Goal: Navigation & Orientation: Find specific page/section

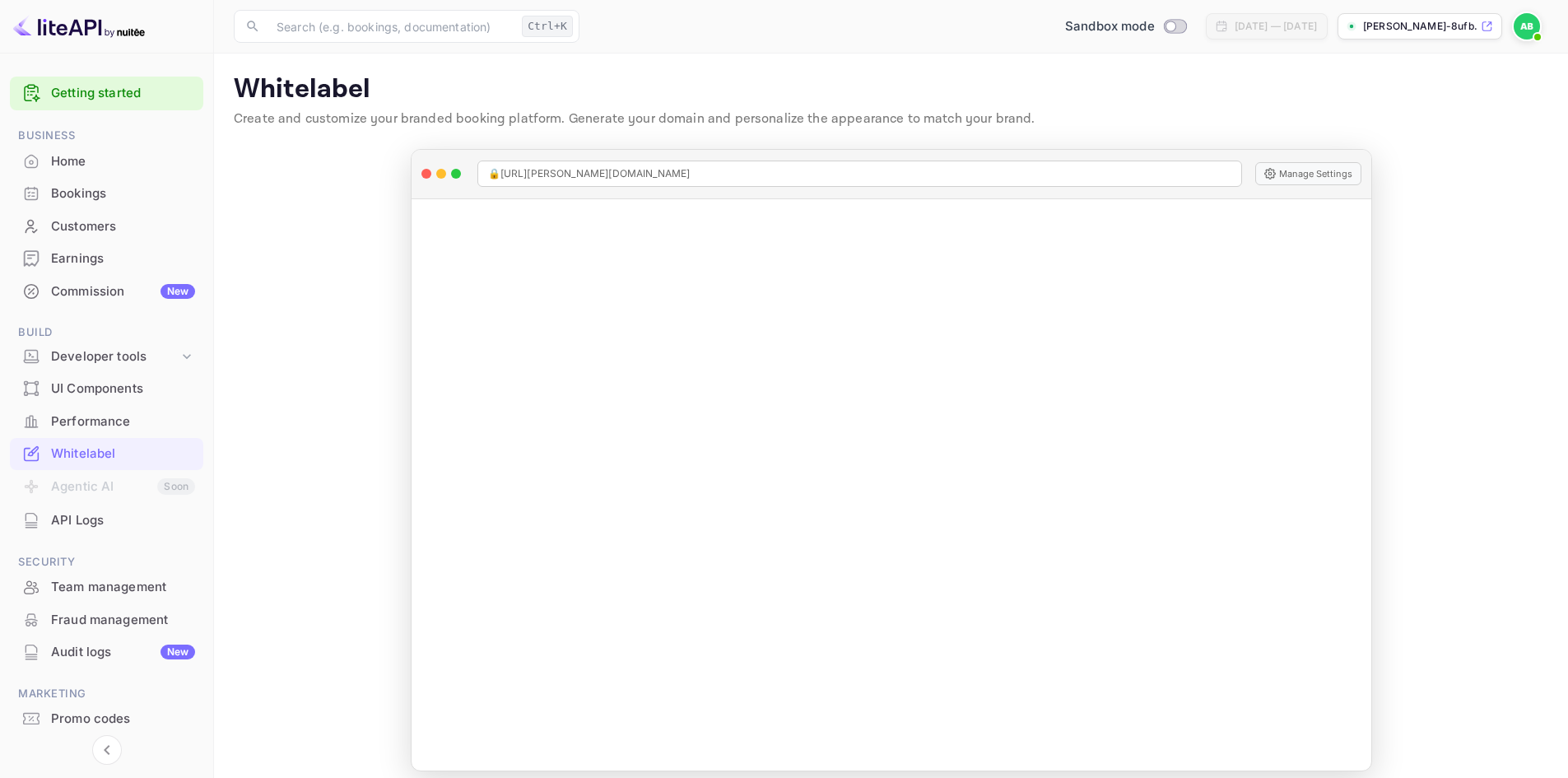
scroll to position [1, 0]
click at [76, 456] on div "Whitelabel" at bounding box center [123, 452] width 144 height 19
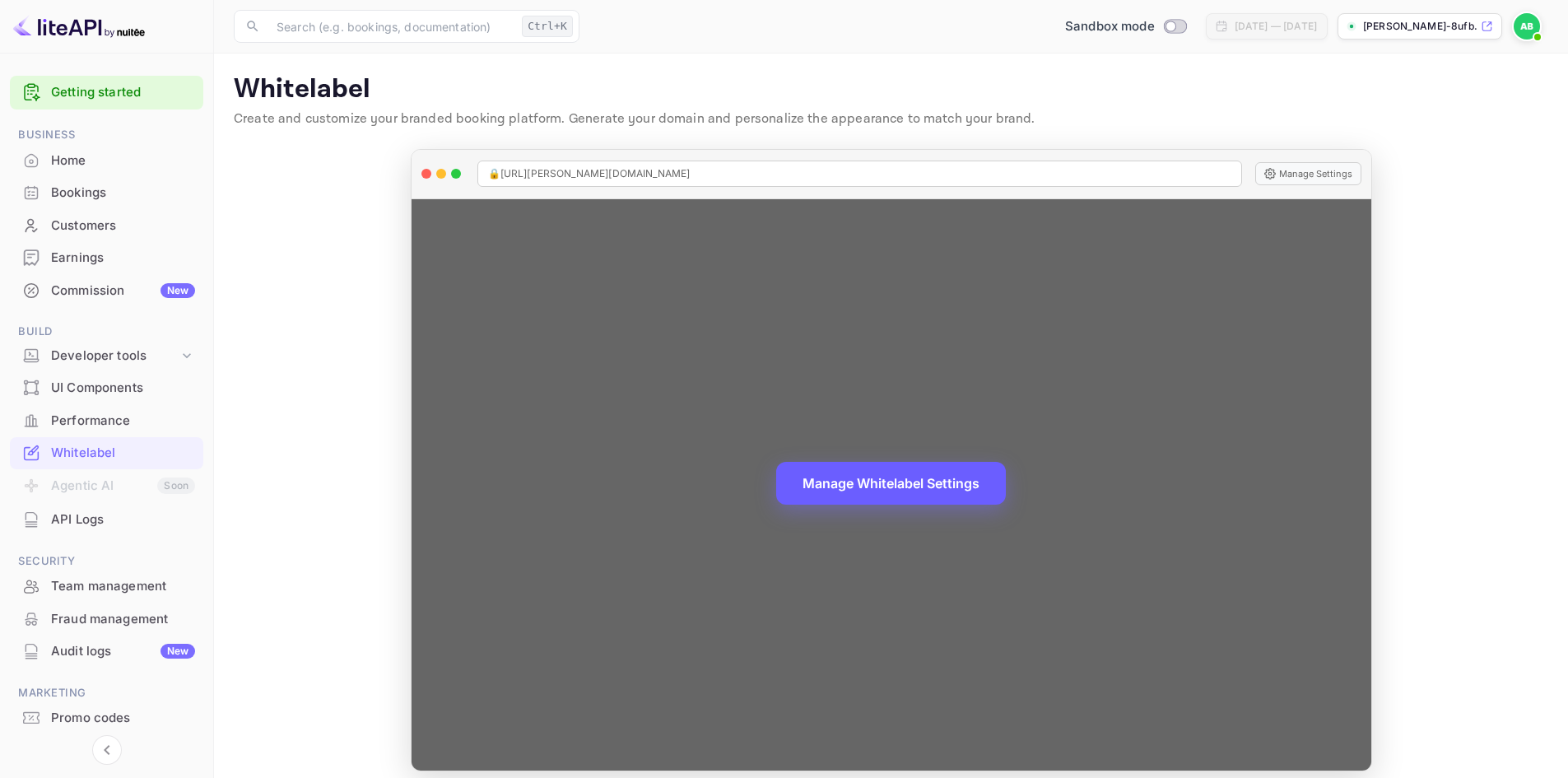
click at [902, 495] on button "Manage Whitelabel Settings" at bounding box center [891, 483] width 230 height 43
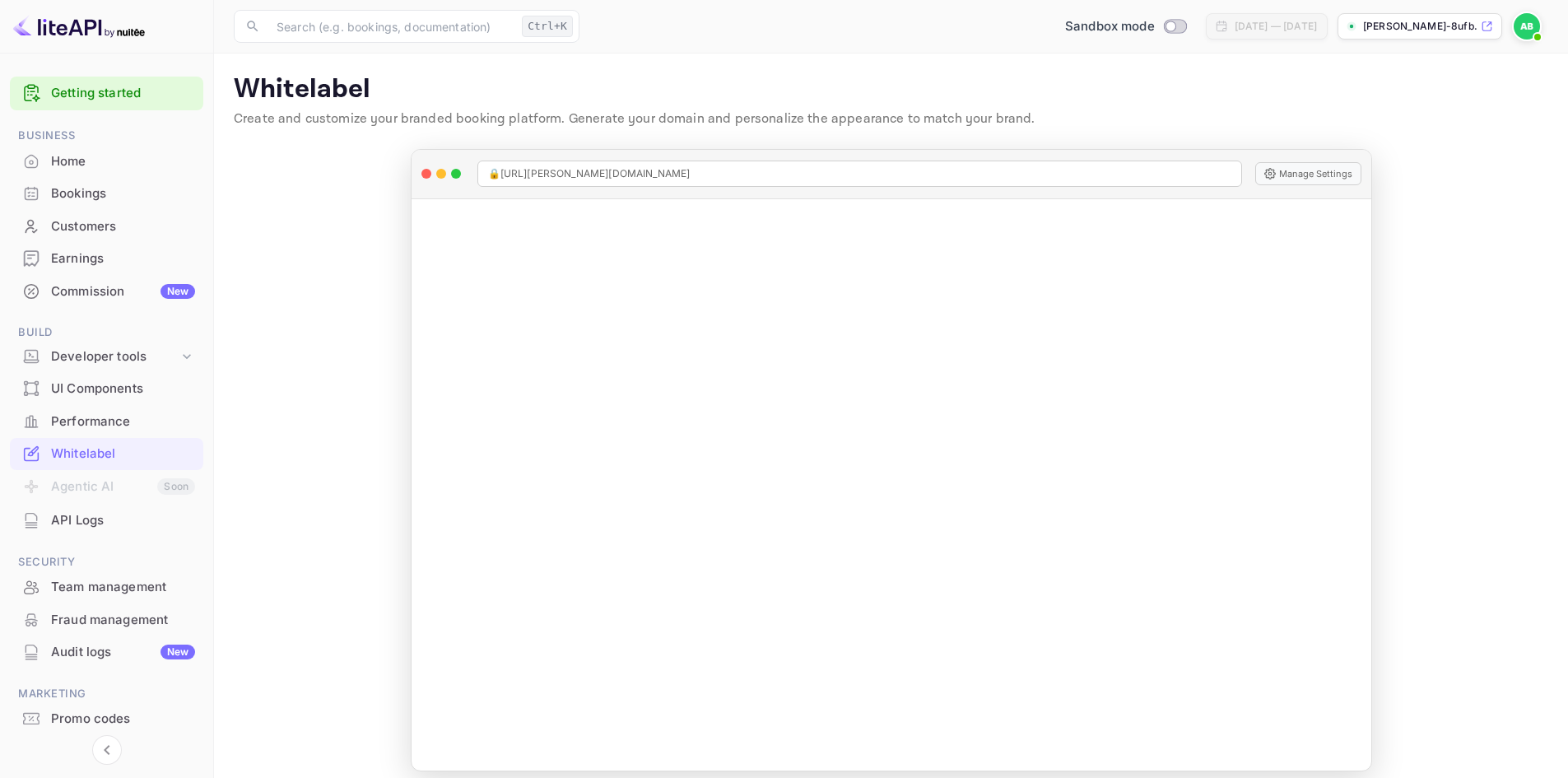
click at [64, 28] on img at bounding box center [79, 26] width 132 height 26
click at [128, 34] on img at bounding box center [79, 26] width 132 height 26
click at [59, 21] on img at bounding box center [79, 26] width 132 height 26
click at [32, 29] on img at bounding box center [79, 26] width 132 height 26
click at [6, 29] on div at bounding box center [107, 27] width 214 height 54
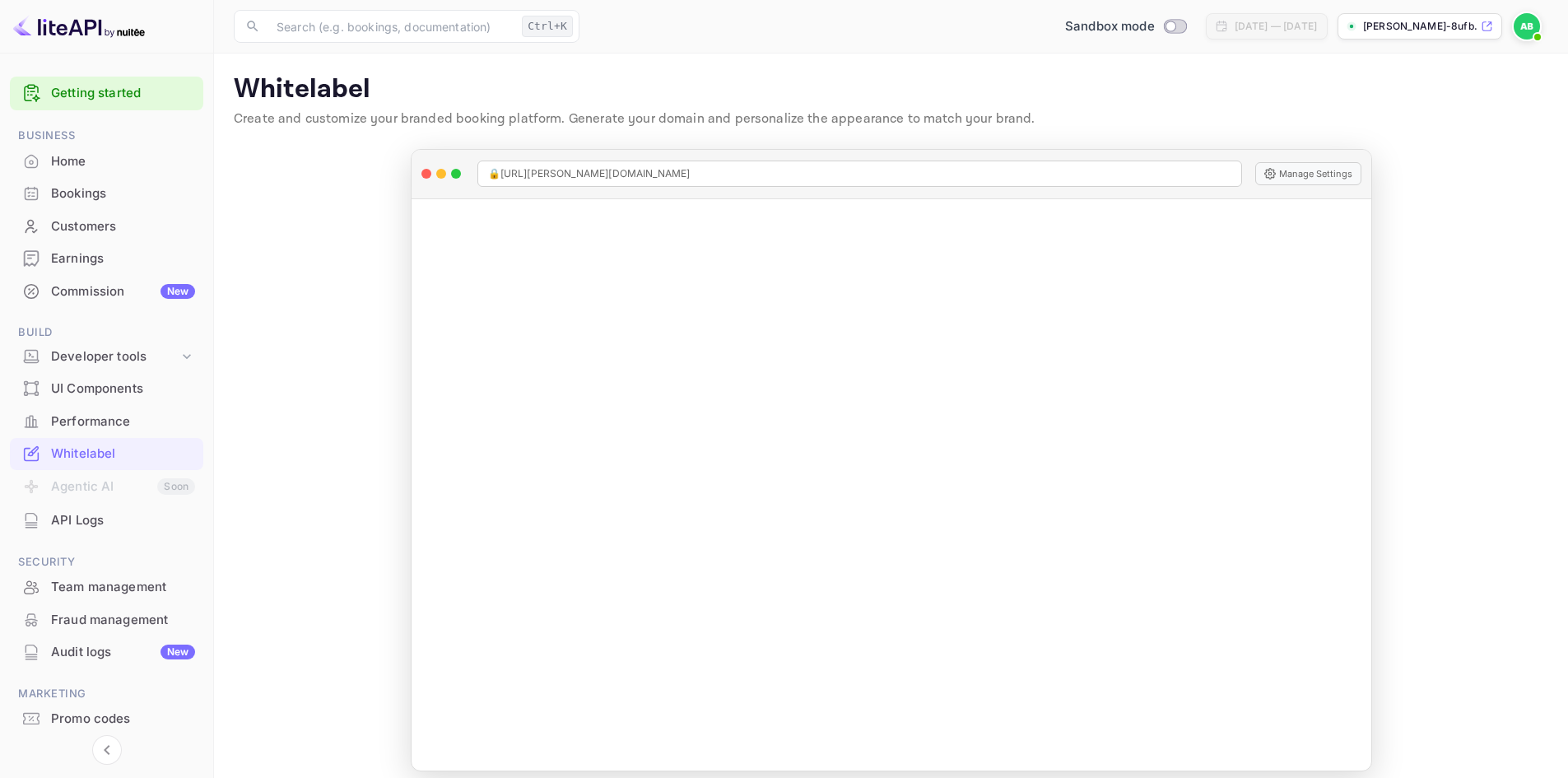
scroll to position [49, 0]
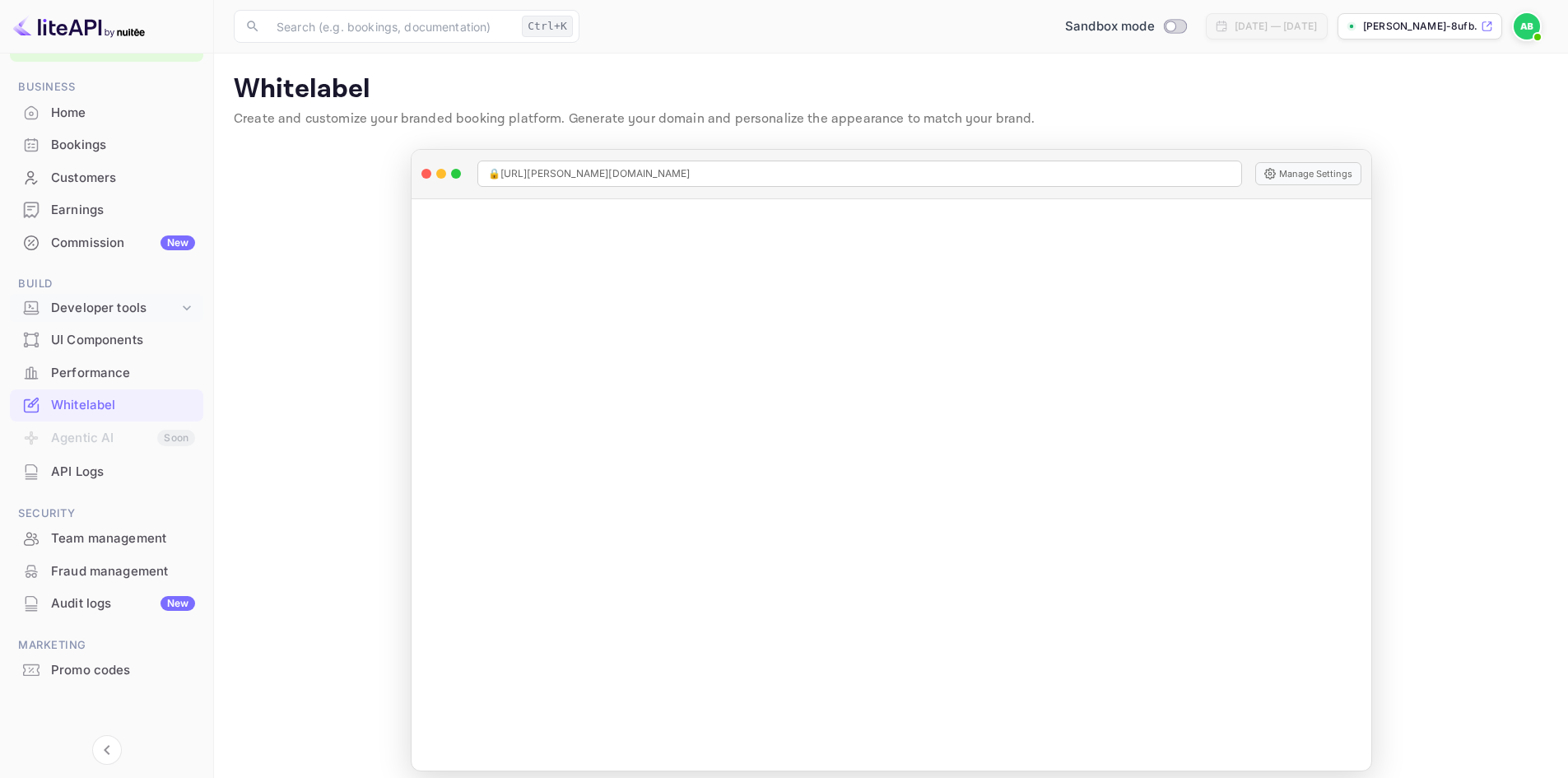
click at [178, 311] on div "Developer tools" at bounding box center [115, 308] width 128 height 19
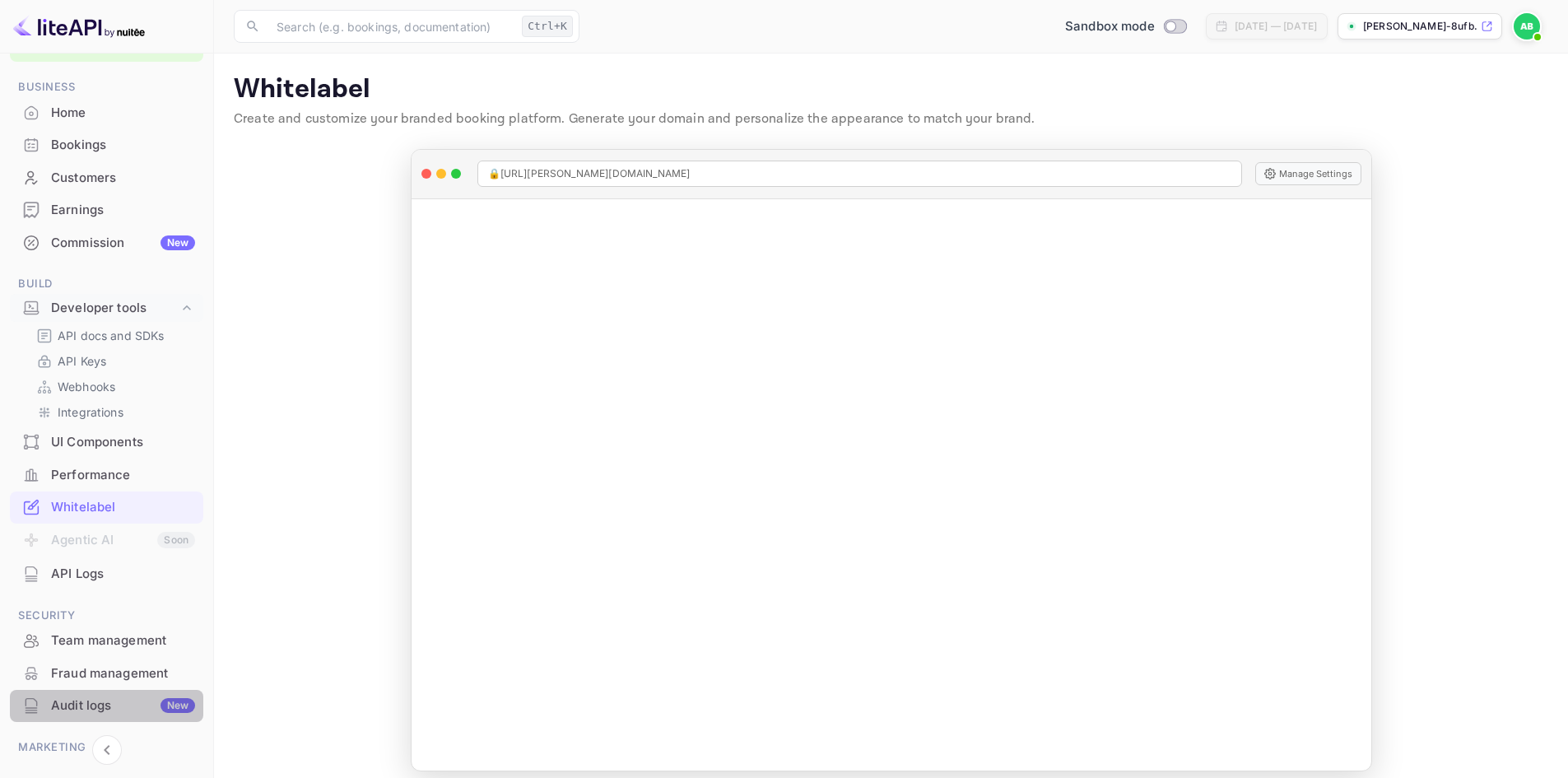
click at [112, 713] on div "Audit logs New" at bounding box center [123, 705] width 144 height 19
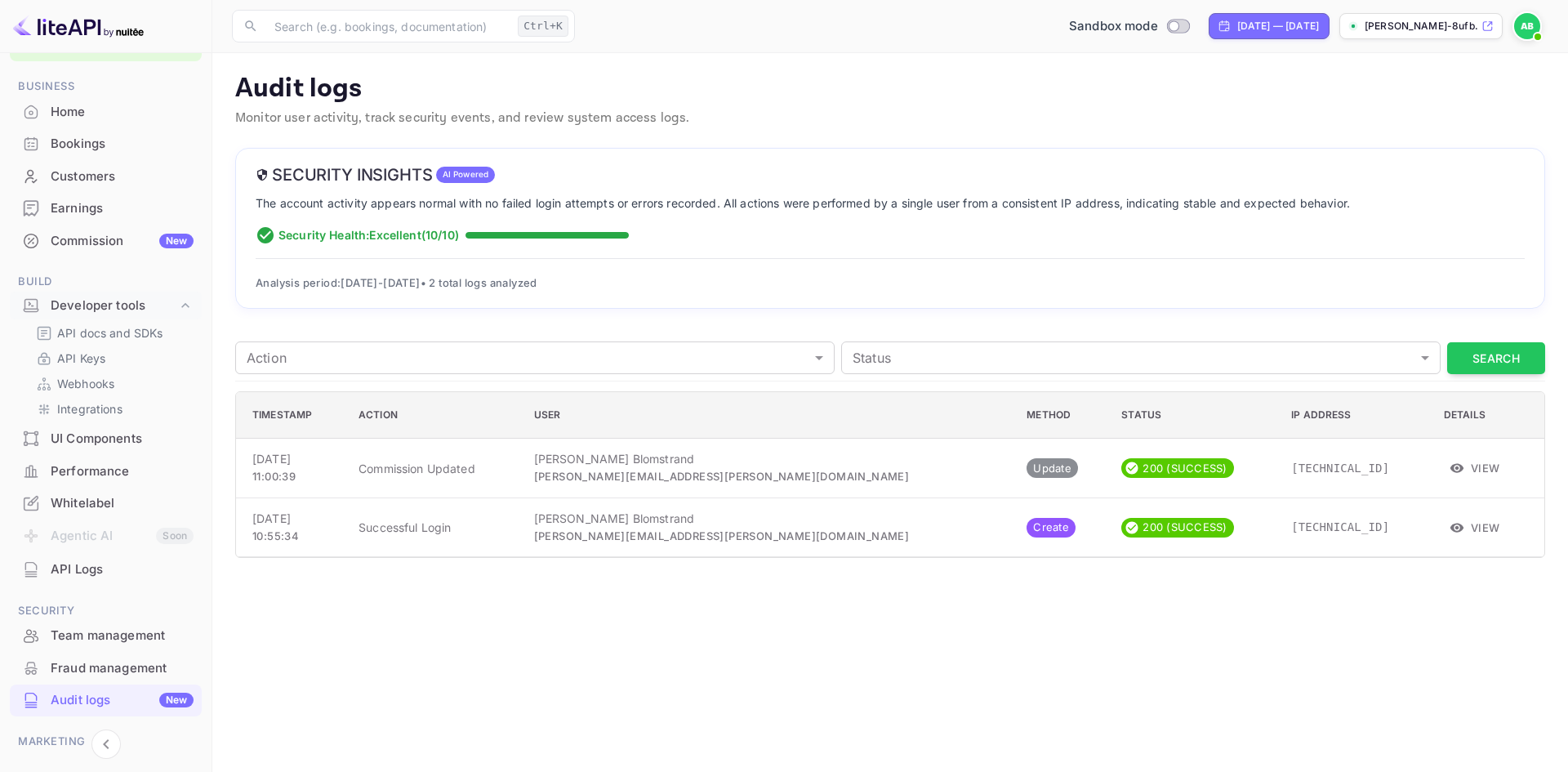
click at [60, 116] on div "Home" at bounding box center [122, 112] width 143 height 19
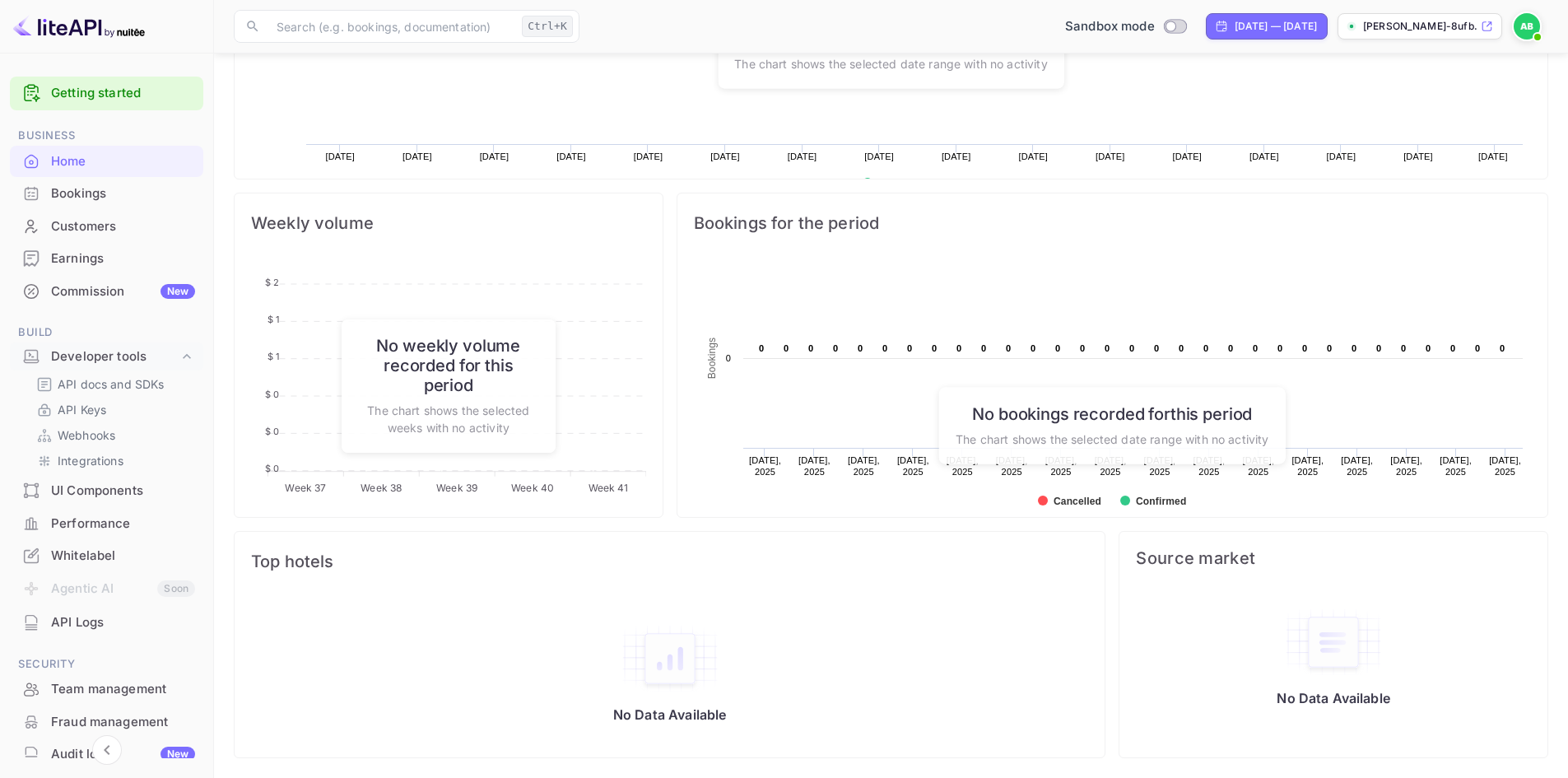
click at [88, 36] on img at bounding box center [79, 26] width 132 height 26
click at [88, 35] on img at bounding box center [79, 26] width 132 height 26
click at [65, 160] on div "Home" at bounding box center [123, 161] width 144 height 19
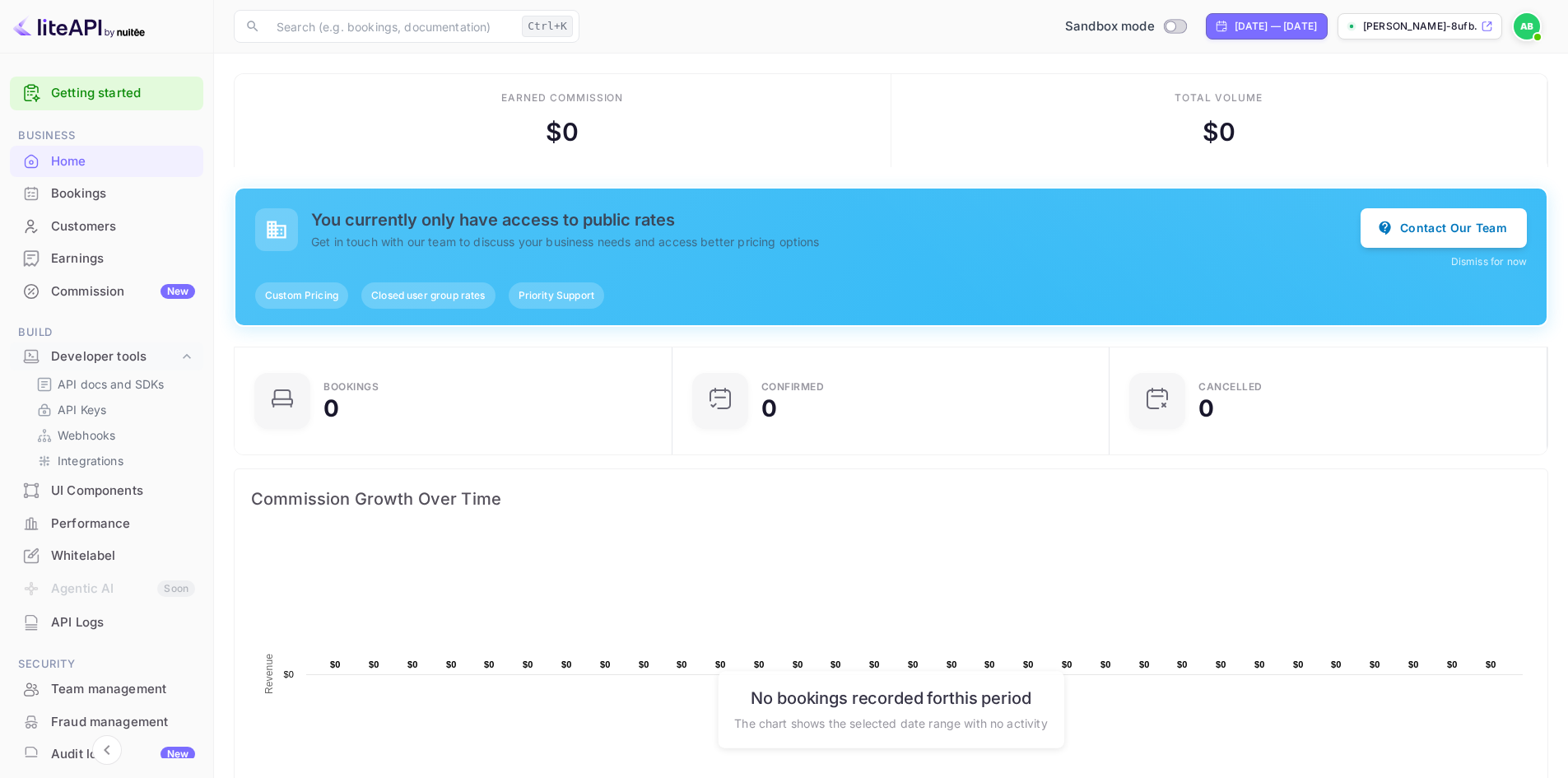
click at [115, 29] on img at bounding box center [79, 26] width 132 height 26
click at [49, 31] on img at bounding box center [79, 26] width 132 height 26
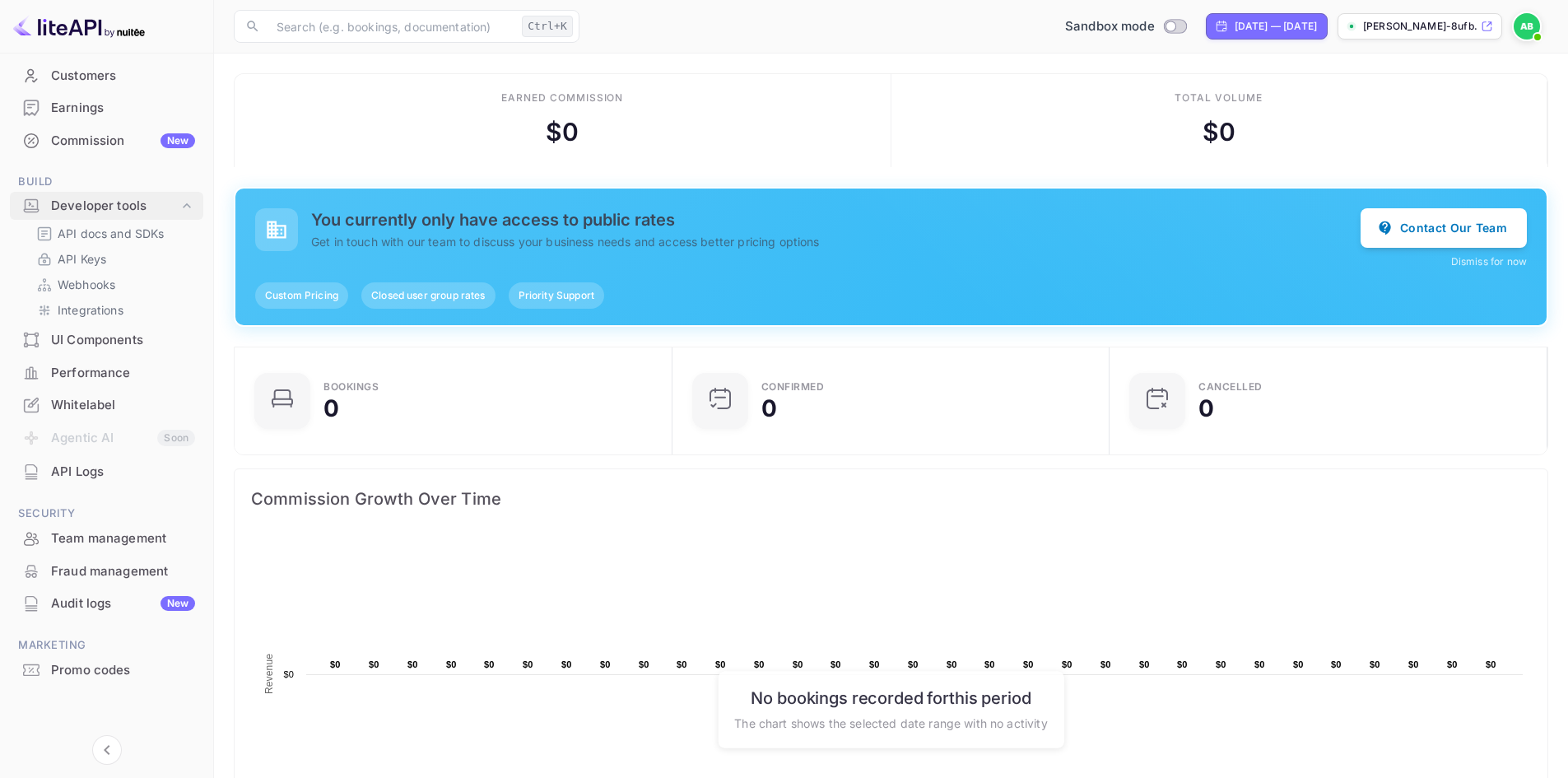
scroll to position [150, 0]
click at [97, 532] on div "Team management" at bounding box center [123, 538] width 144 height 19
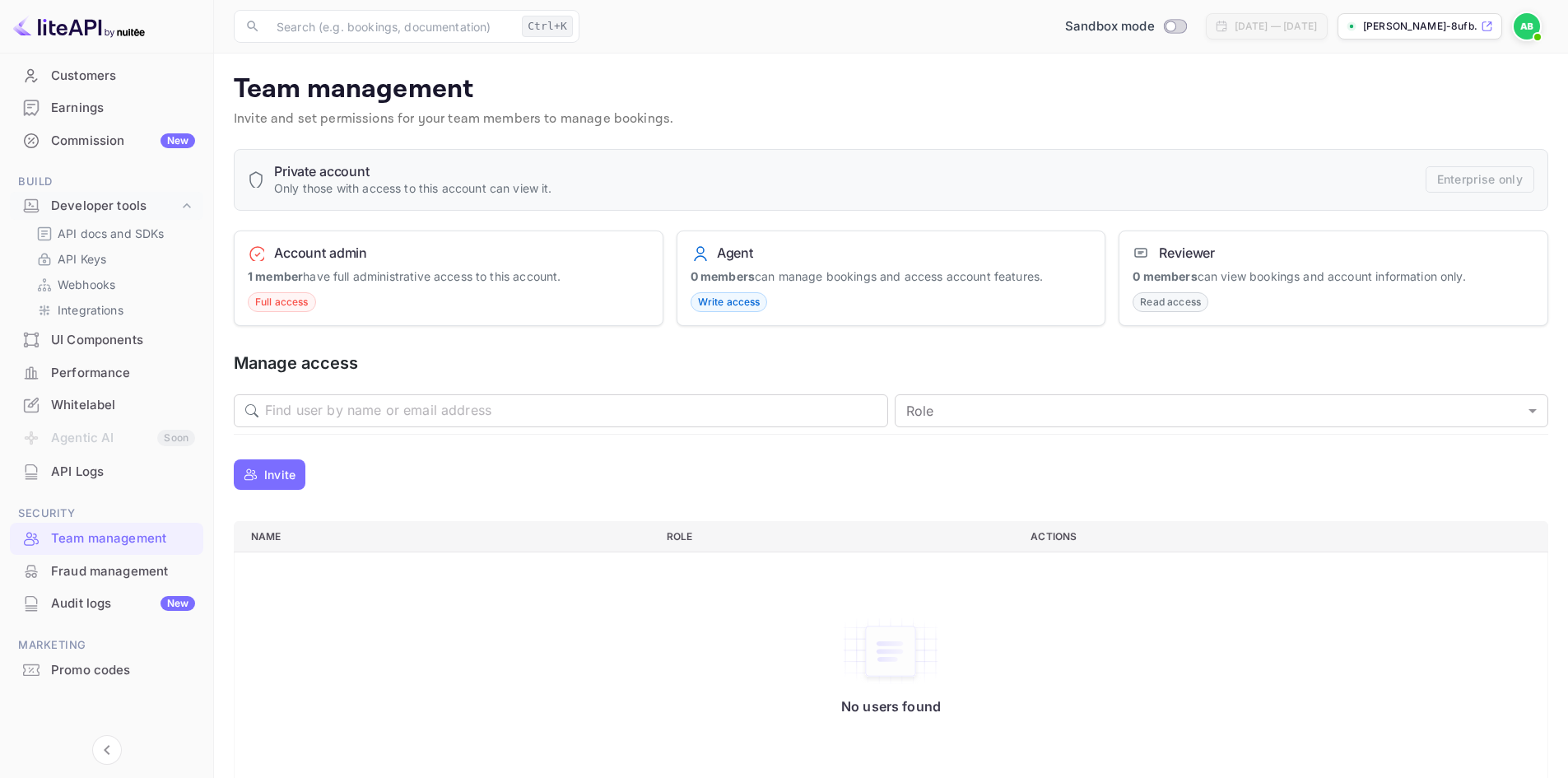
click at [103, 572] on div "Fraud management" at bounding box center [123, 572] width 144 height 19
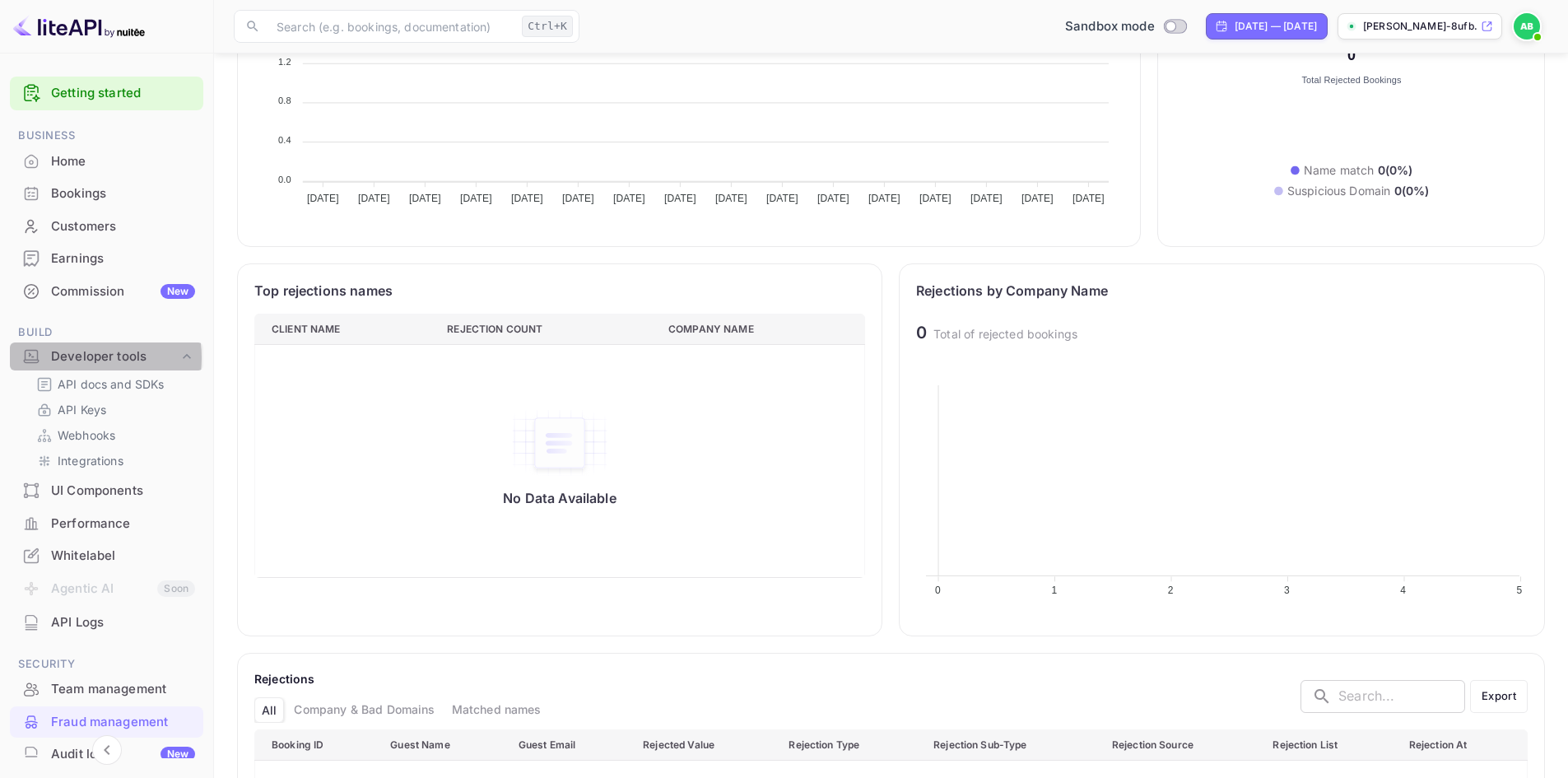
click at [79, 358] on div "Developer tools" at bounding box center [115, 357] width 128 height 19
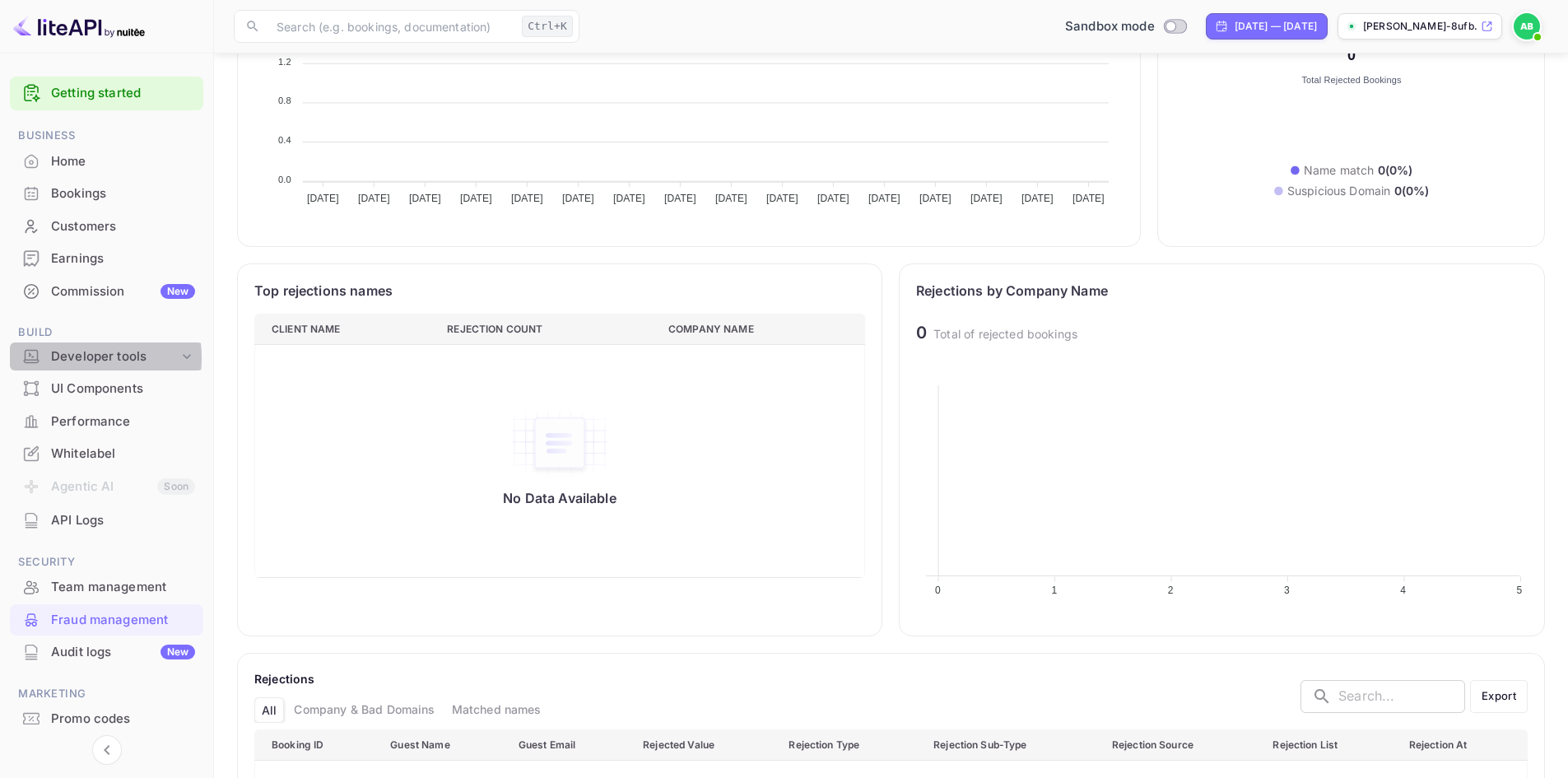
click at [79, 358] on div "Developer tools" at bounding box center [115, 357] width 128 height 19
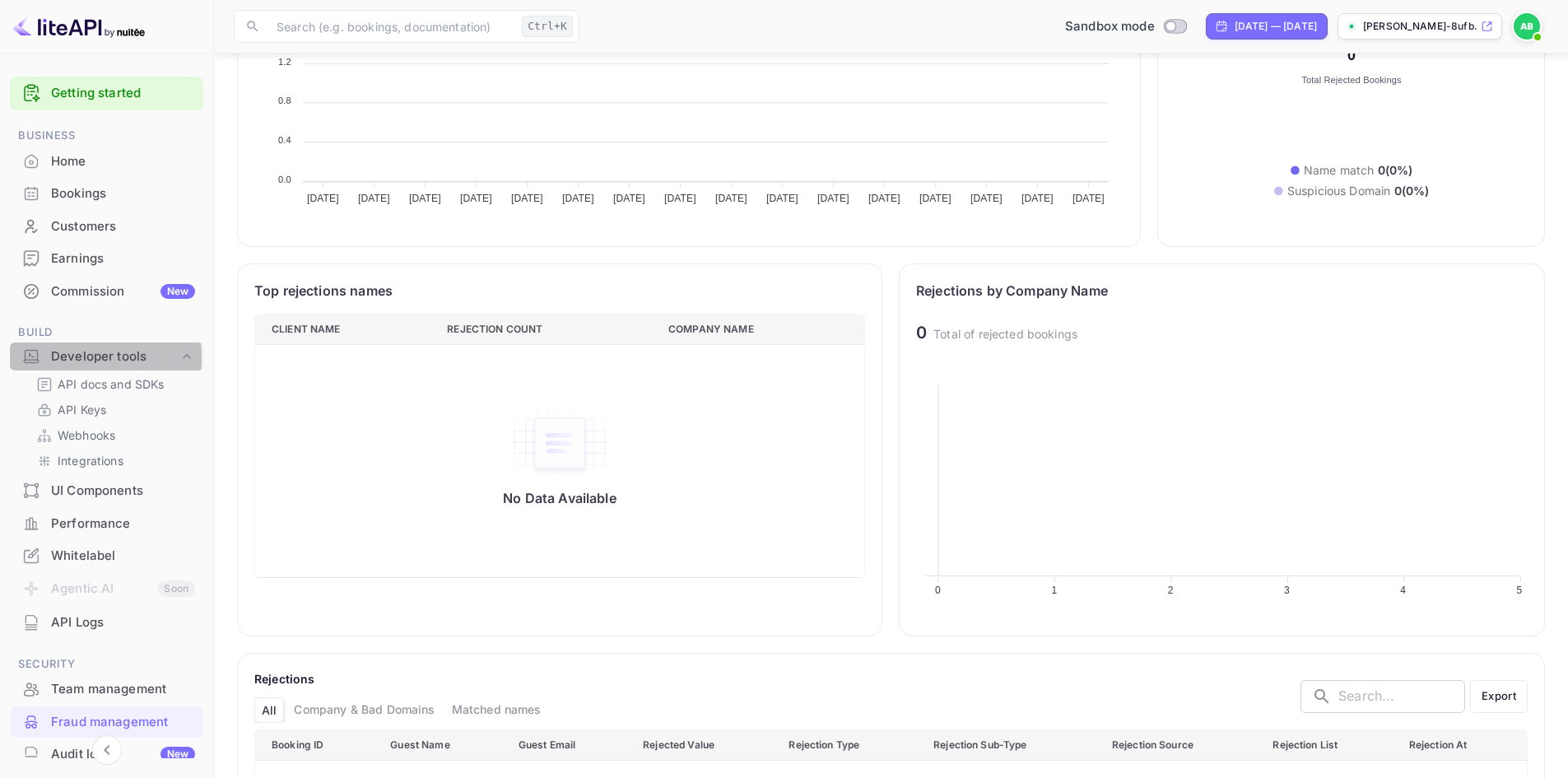
click at [79, 358] on div "Developer tools" at bounding box center [115, 357] width 128 height 19
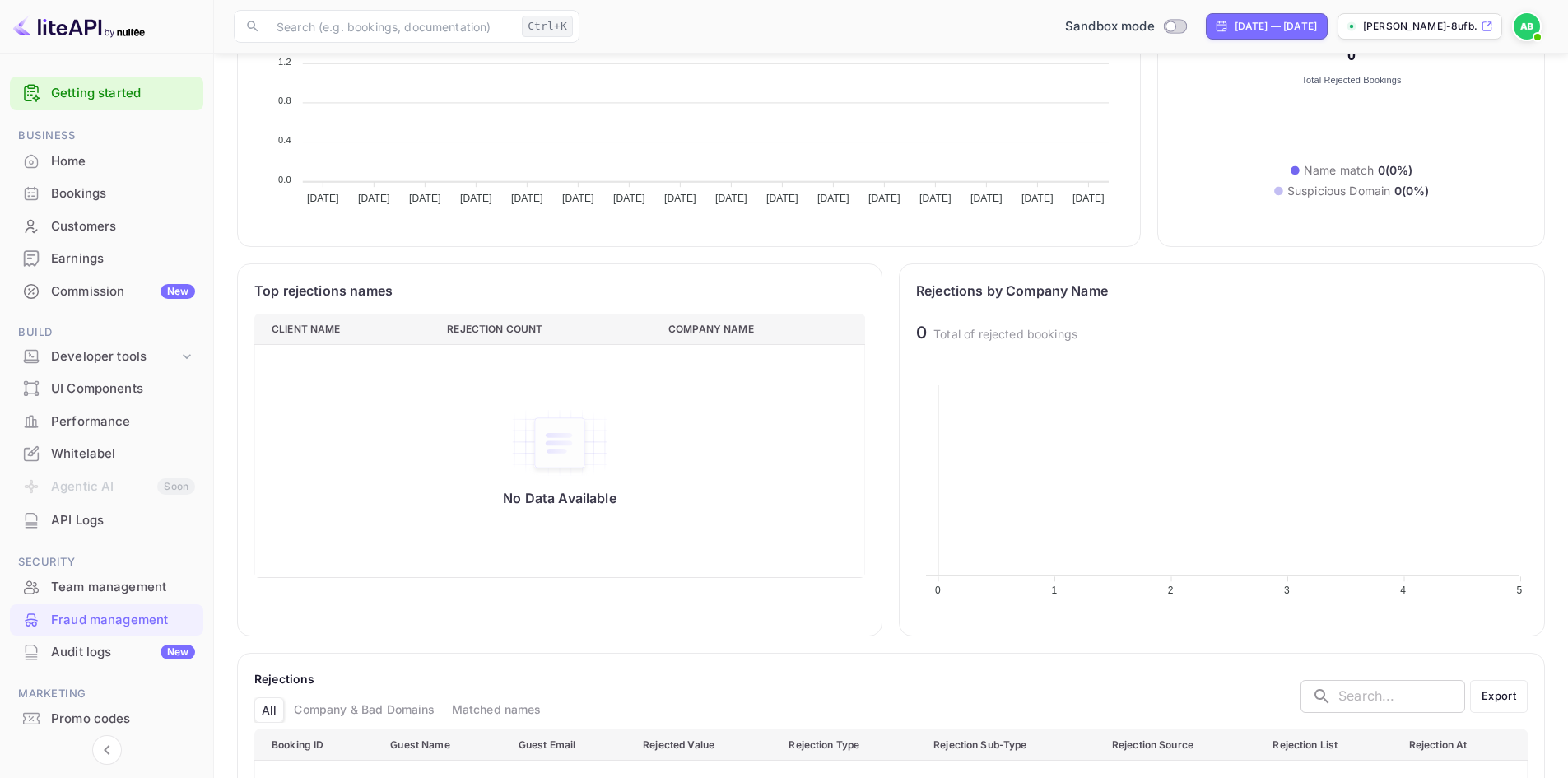
click at [81, 389] on div "UI Components" at bounding box center [123, 389] width 144 height 19
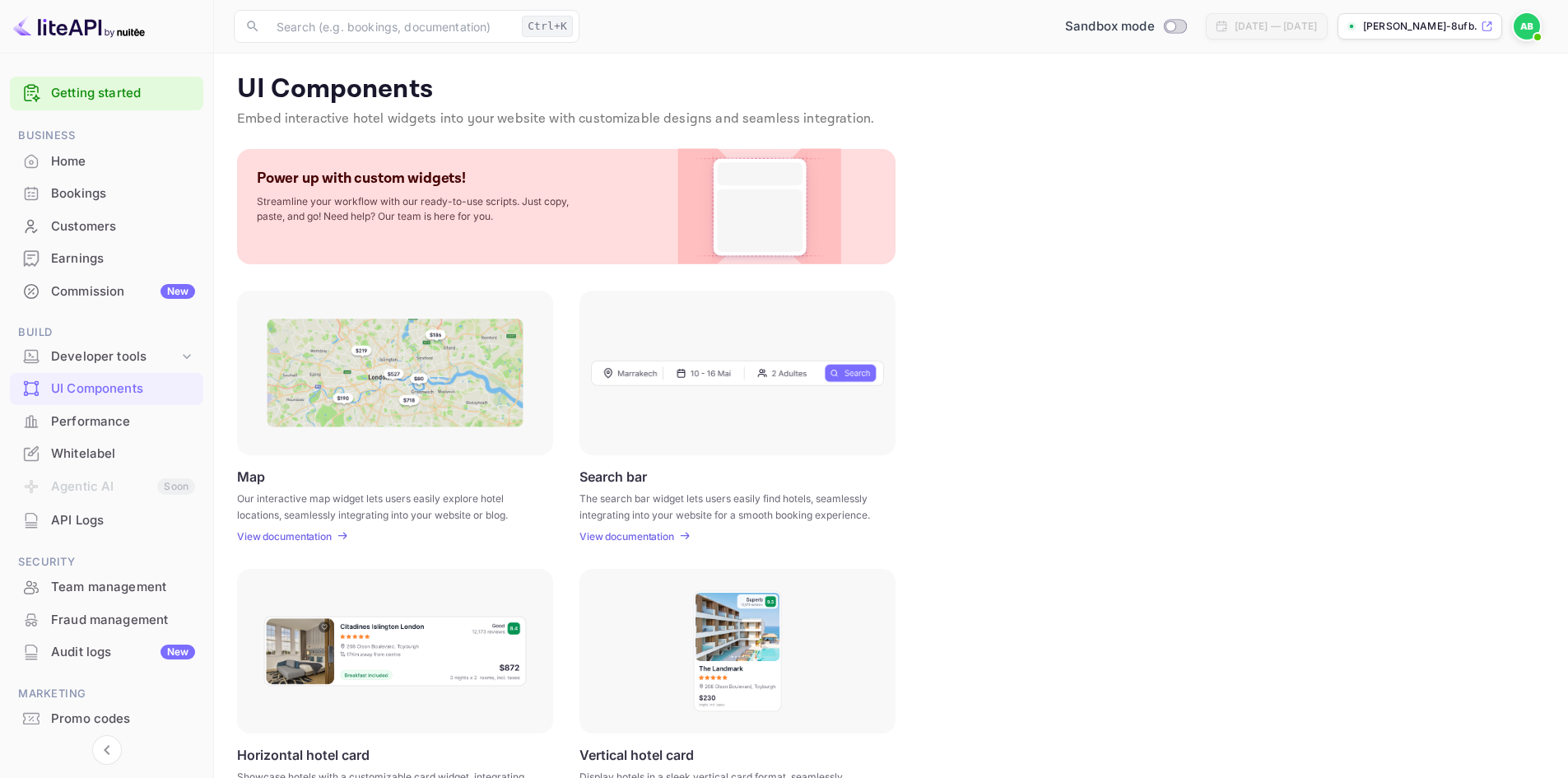
click at [77, 190] on div "Bookings" at bounding box center [123, 194] width 144 height 19
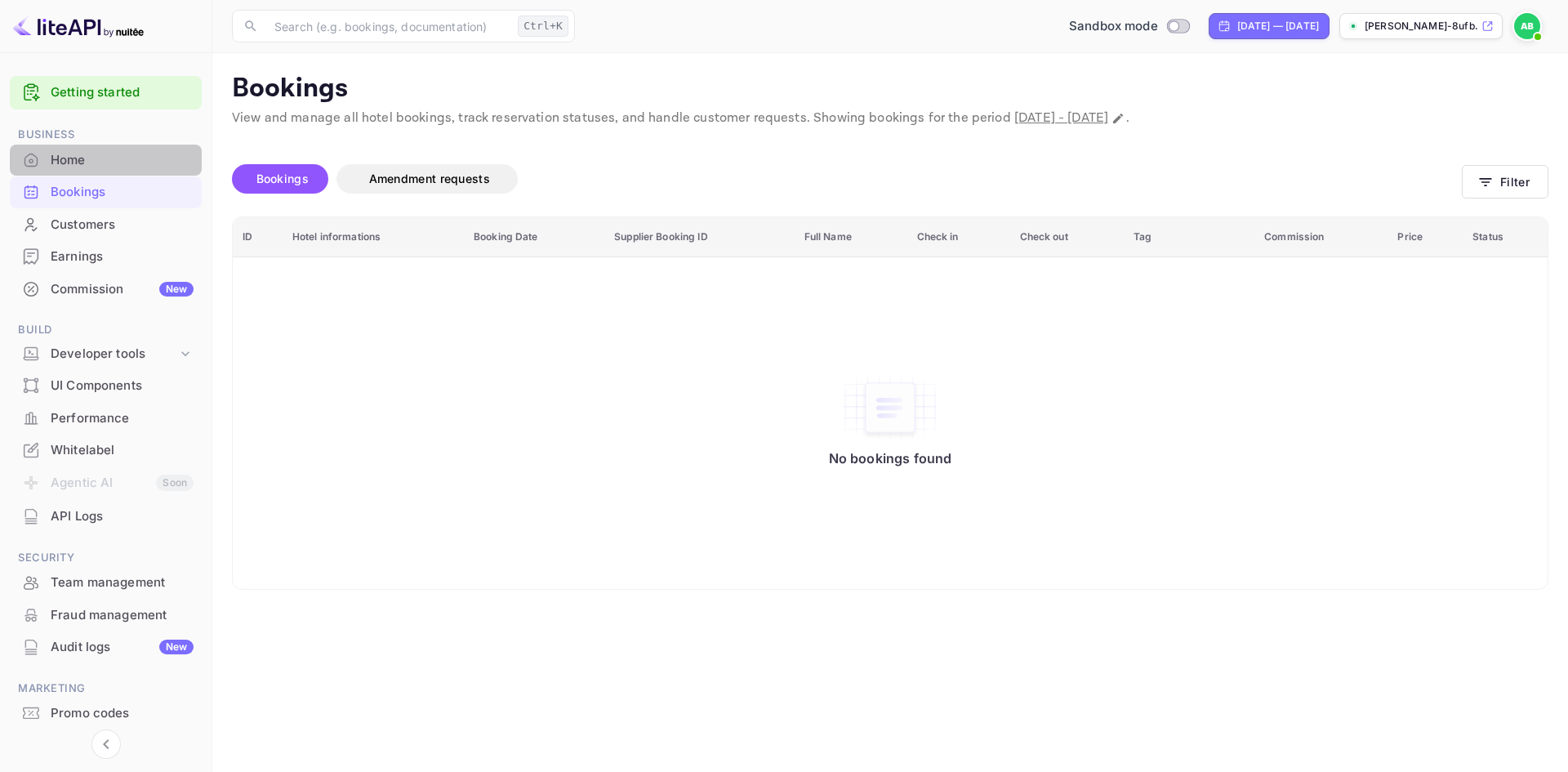
click at [54, 162] on div "Home" at bounding box center [122, 160] width 143 height 19
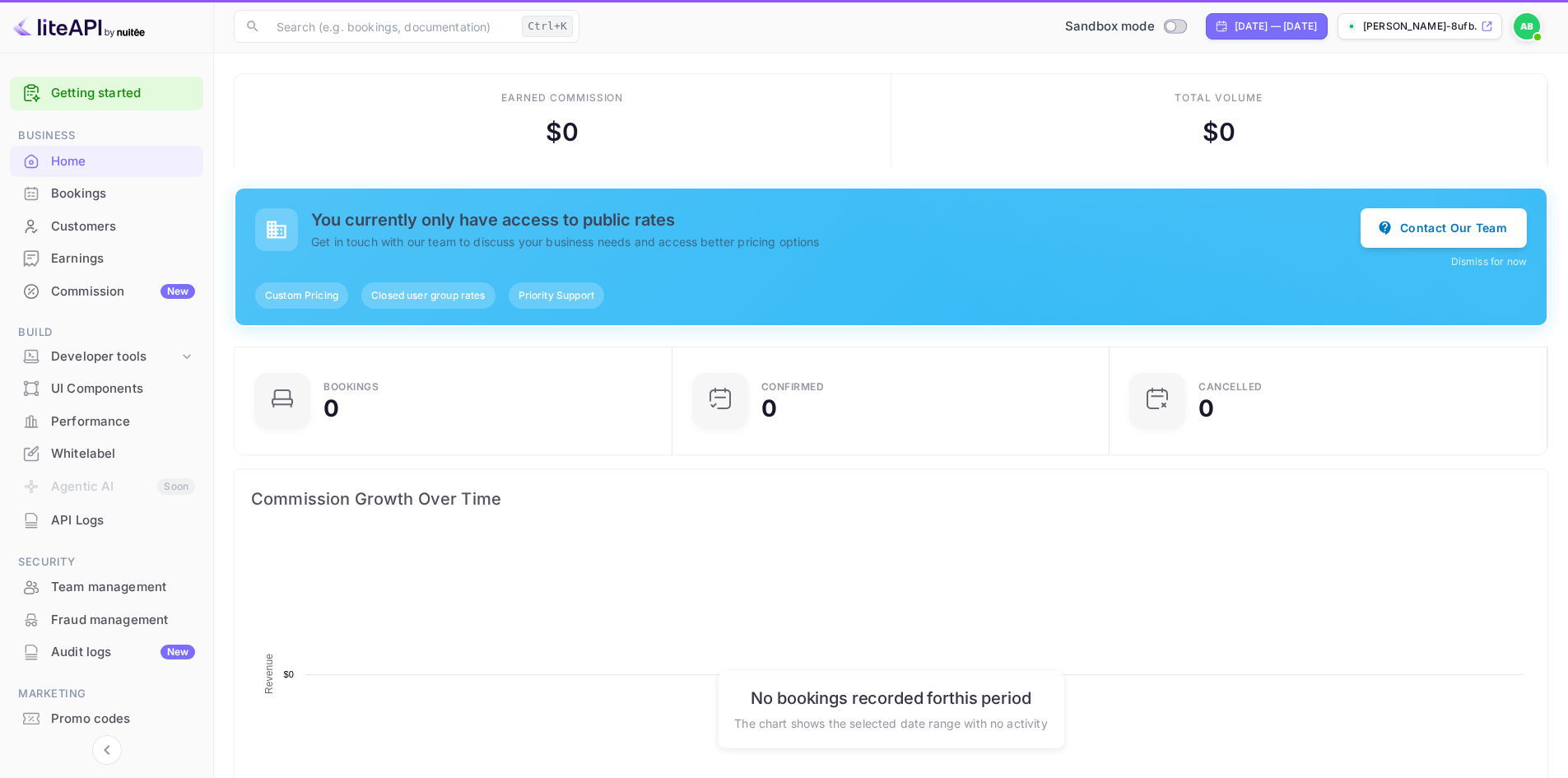
scroll to position [255, 415]
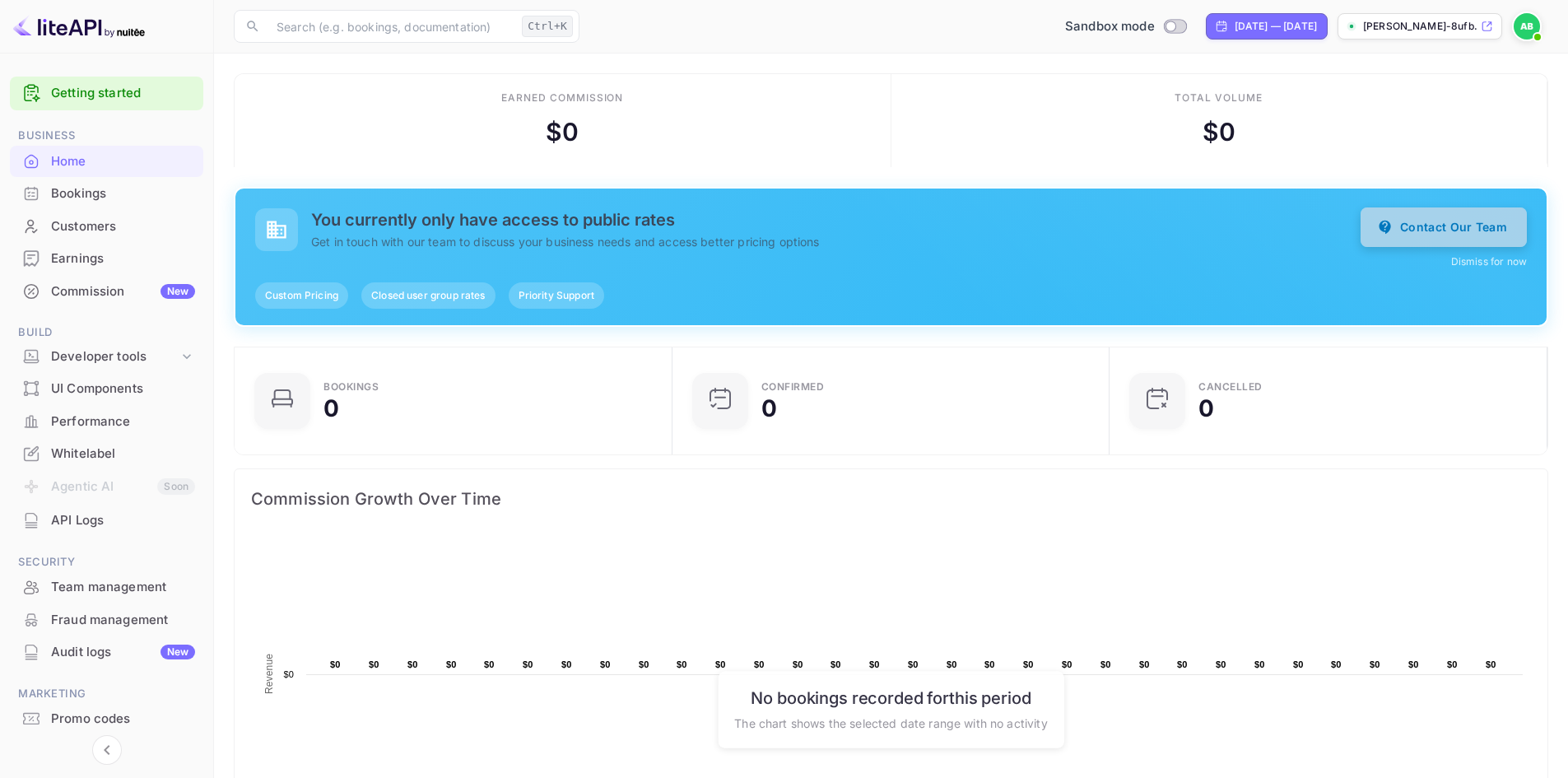
click at [1481, 231] on button "Contact Our Team" at bounding box center [1444, 227] width 166 height 39
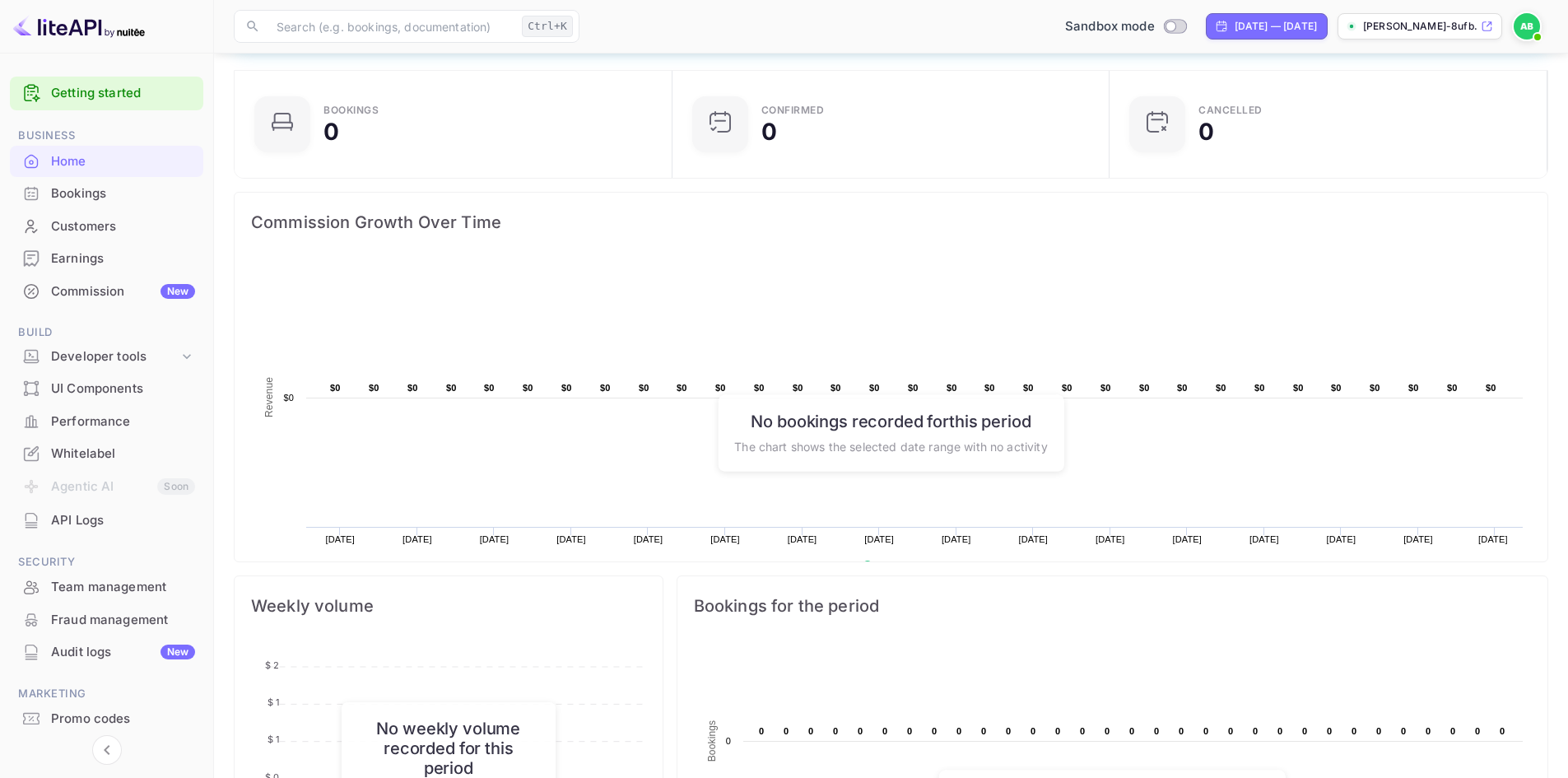
scroll to position [0, 0]
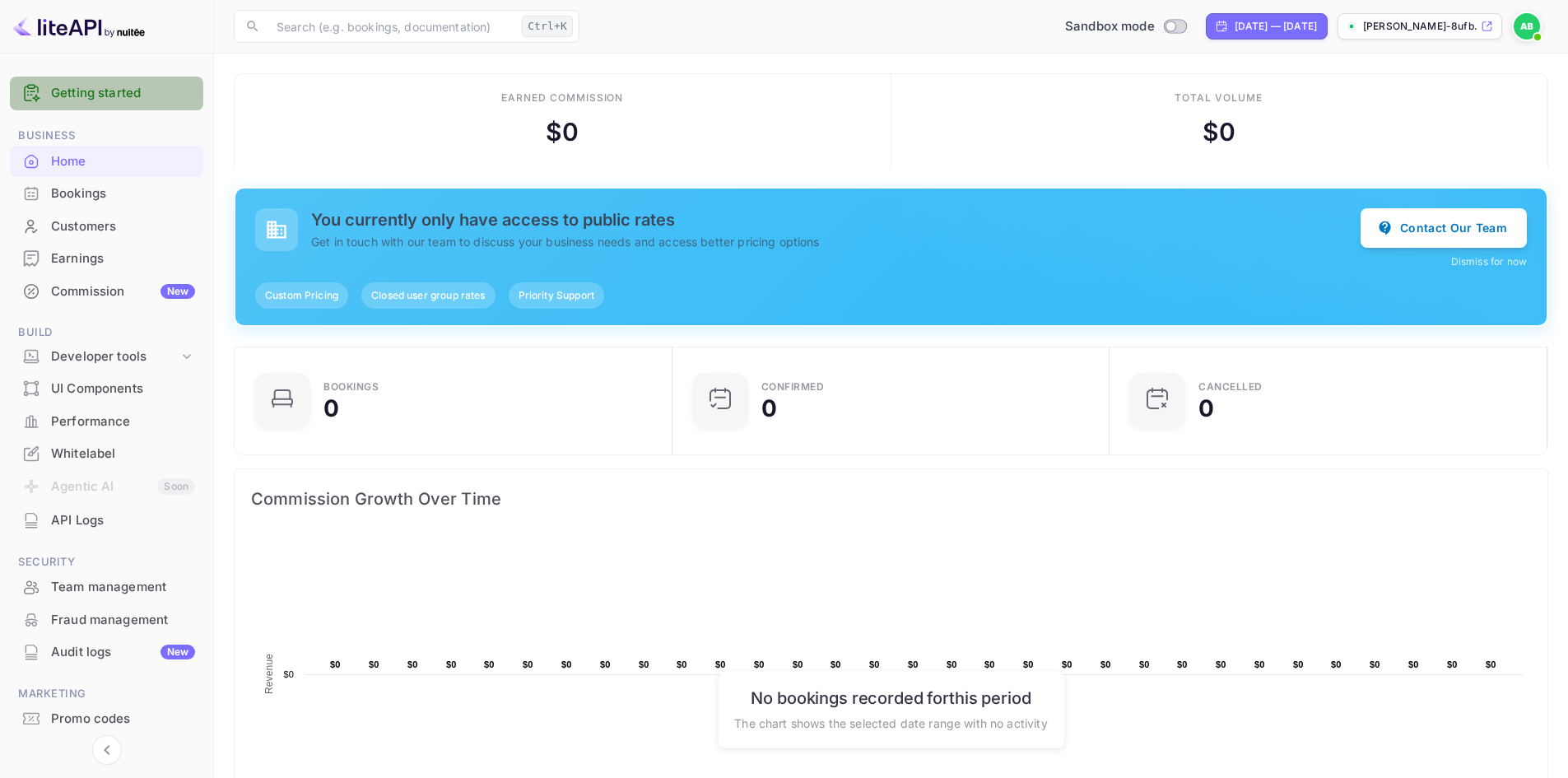
click at [111, 84] on link "Getting started" at bounding box center [123, 93] width 144 height 19
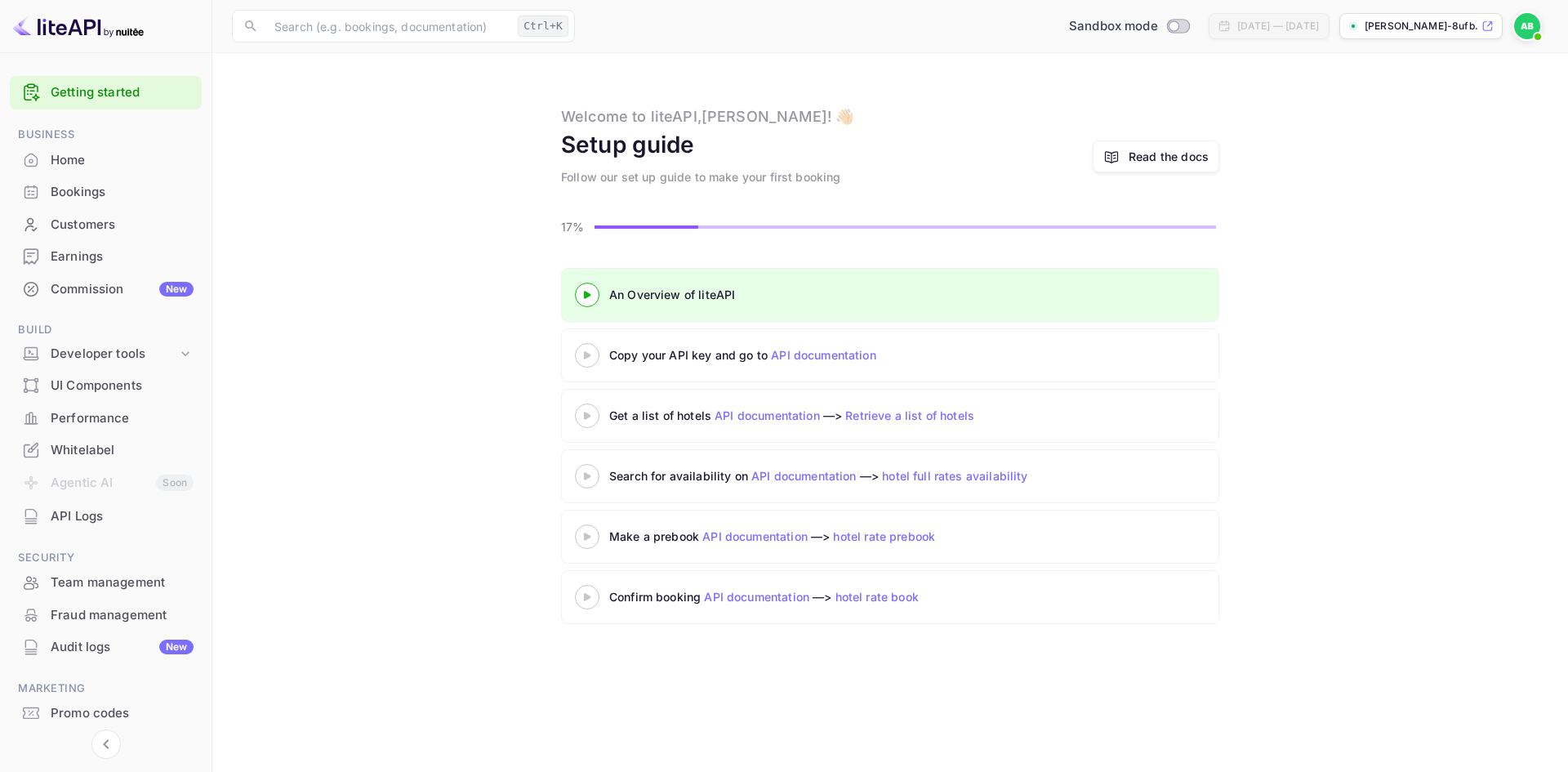
click at [589, 296] on 3 at bounding box center [587, 294] width 7 height 7
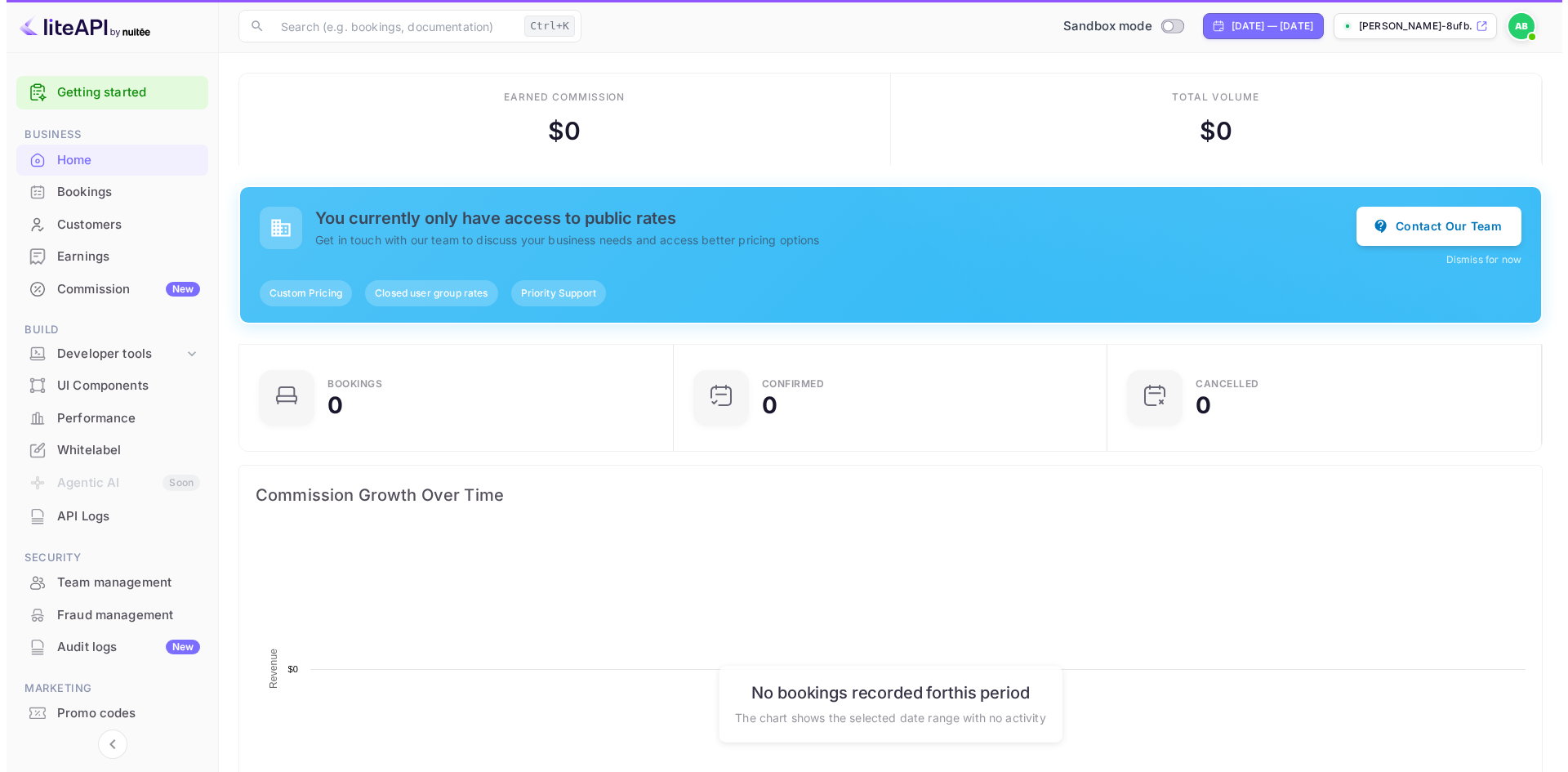
scroll to position [13, 13]
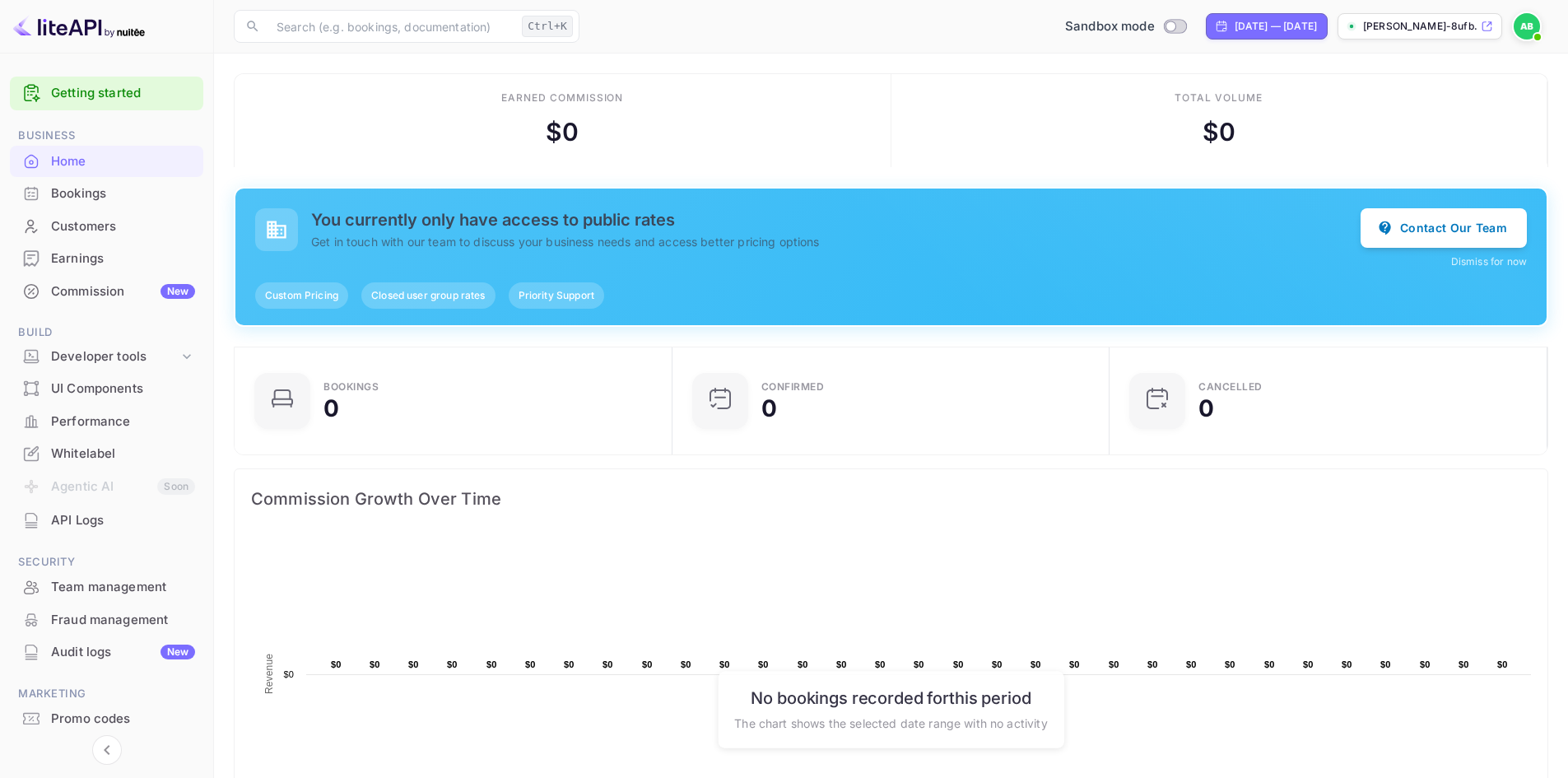
click at [65, 91] on link "Getting started" at bounding box center [123, 93] width 144 height 19
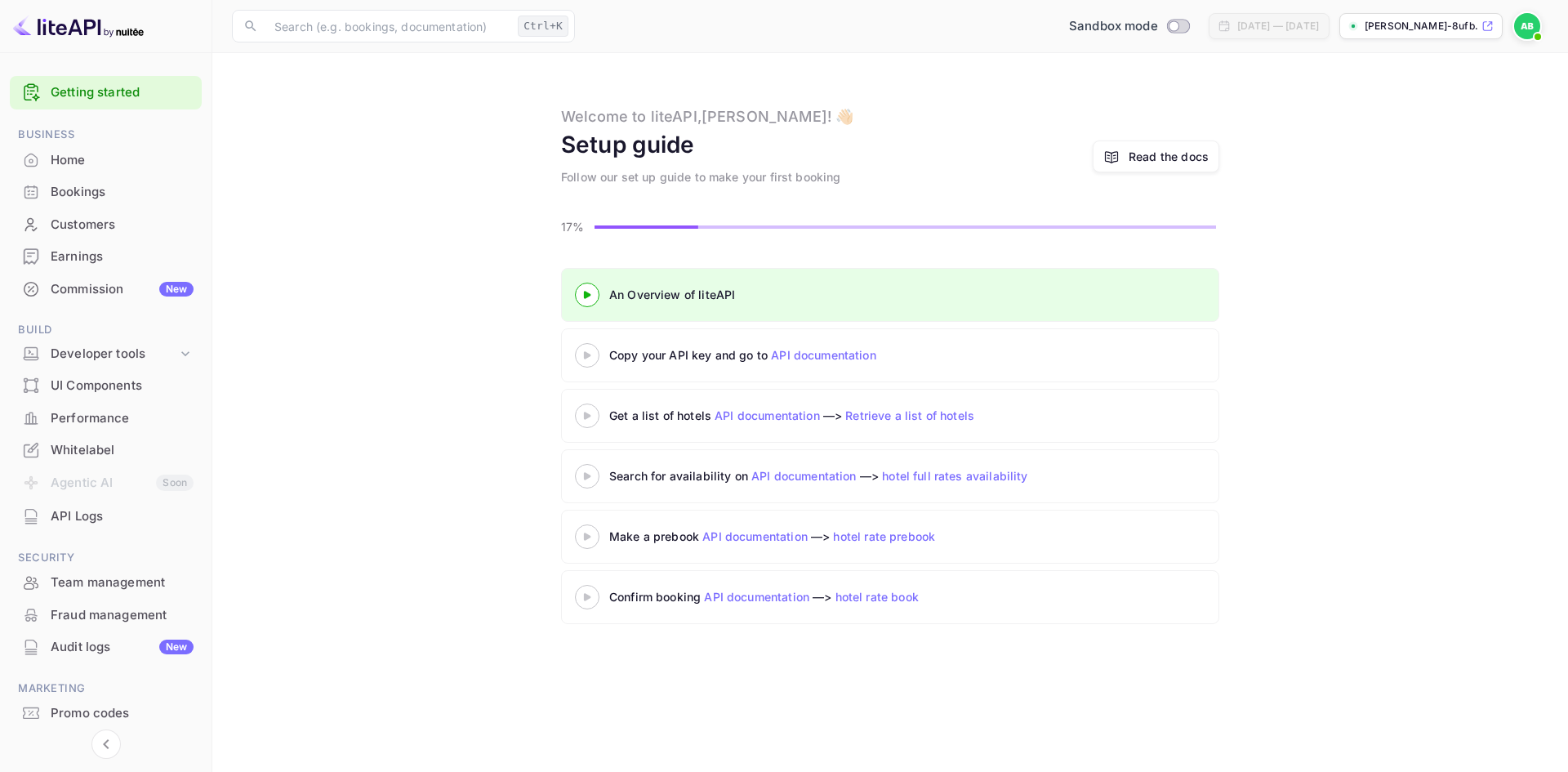
click at [580, 355] on icon at bounding box center [587, 356] width 57 height 8
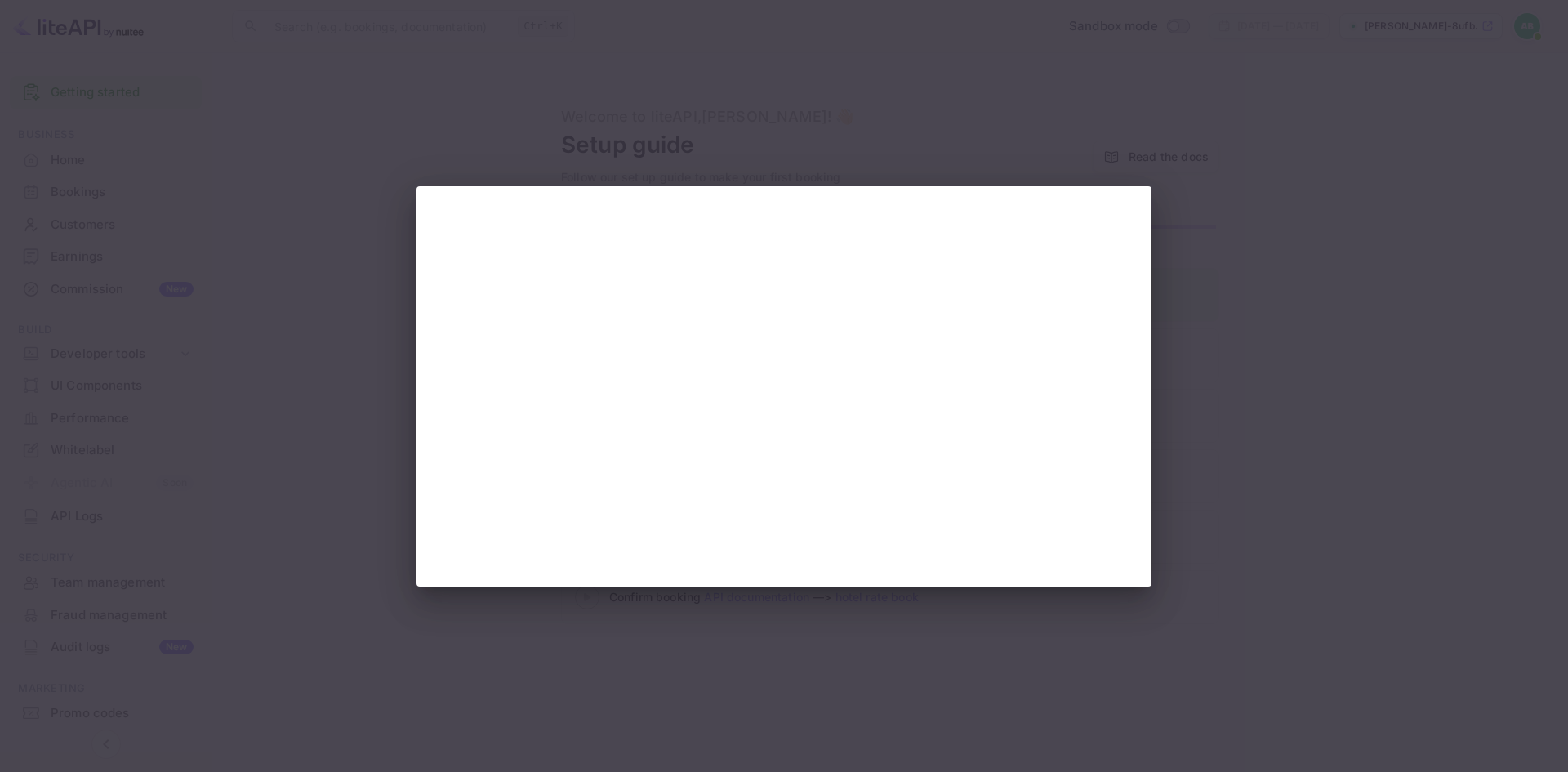
click at [272, 448] on div at bounding box center [784, 386] width 1568 height 772
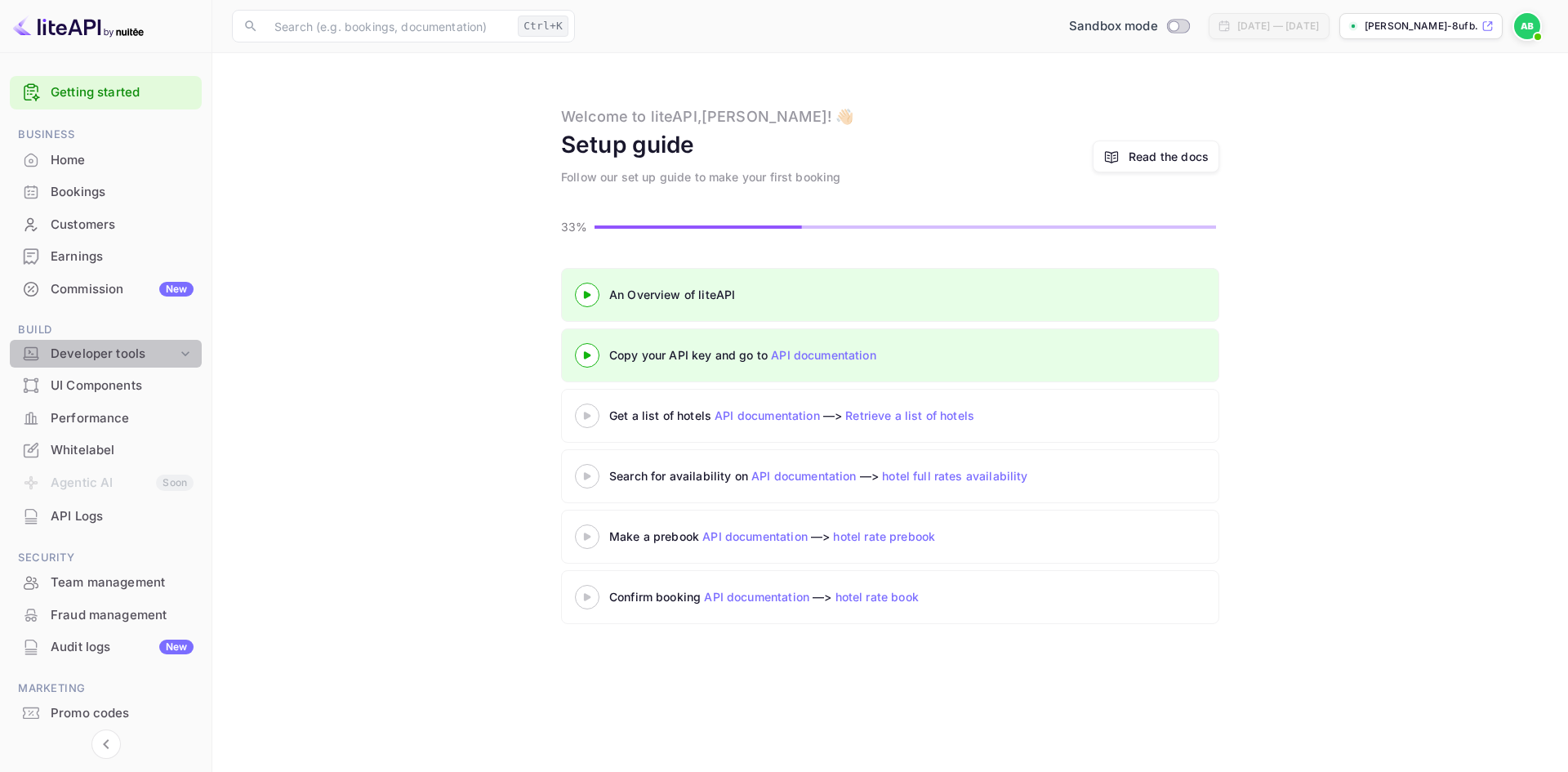
click at [102, 356] on div "Developer tools" at bounding box center [114, 354] width 127 height 19
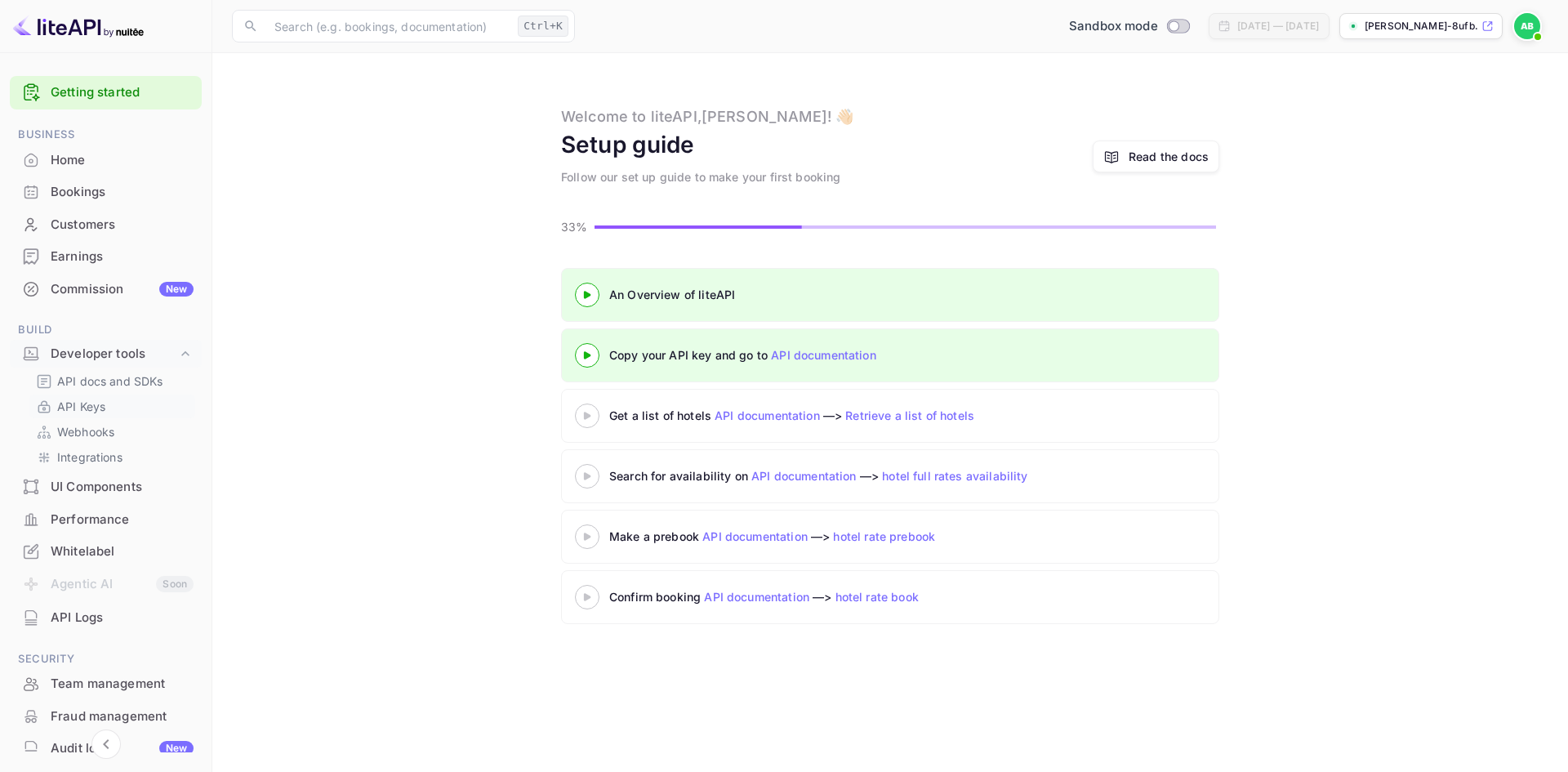
click at [85, 406] on p "API Keys" at bounding box center [82, 406] width 48 height 17
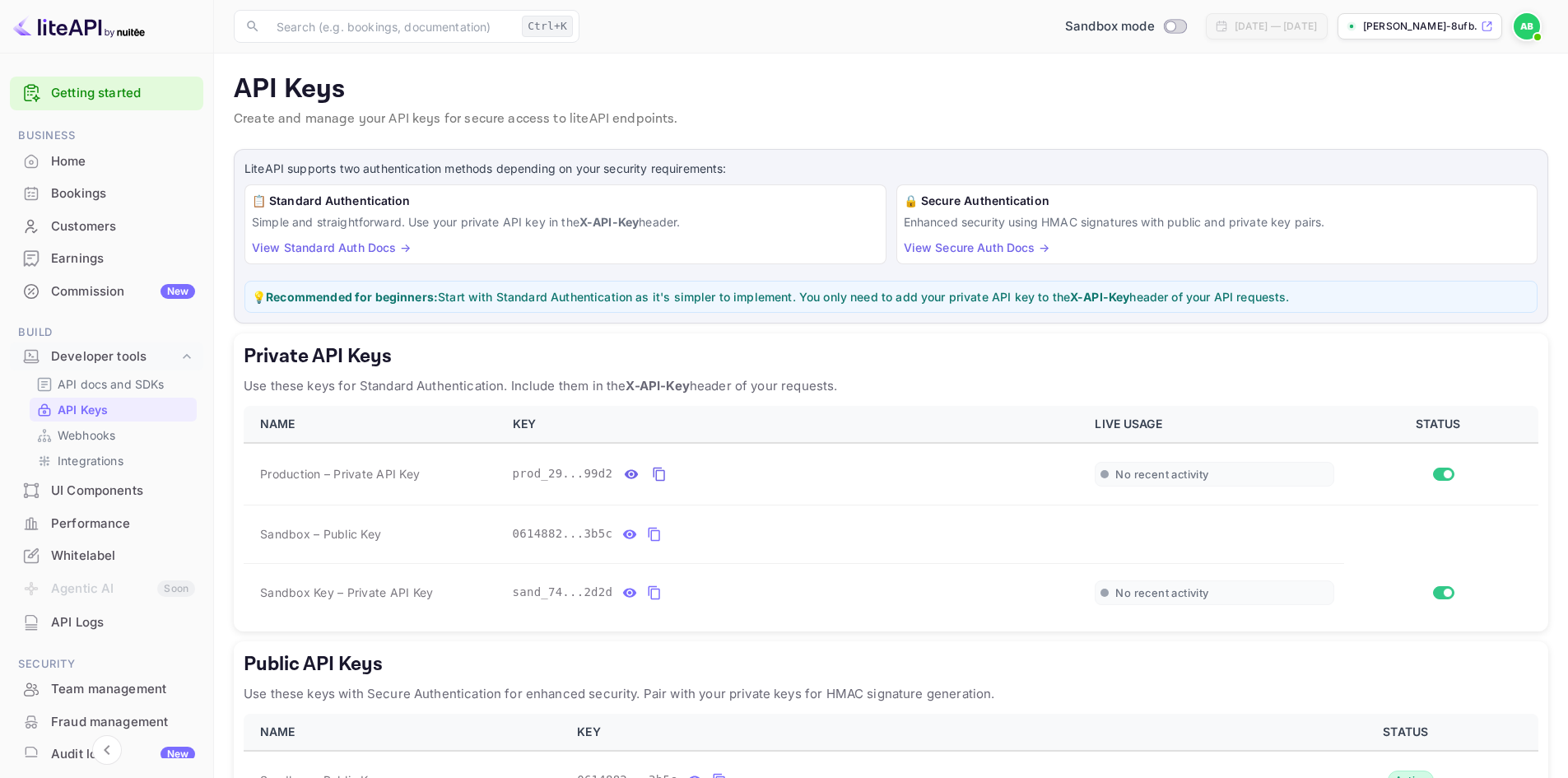
scroll to position [121, 0]
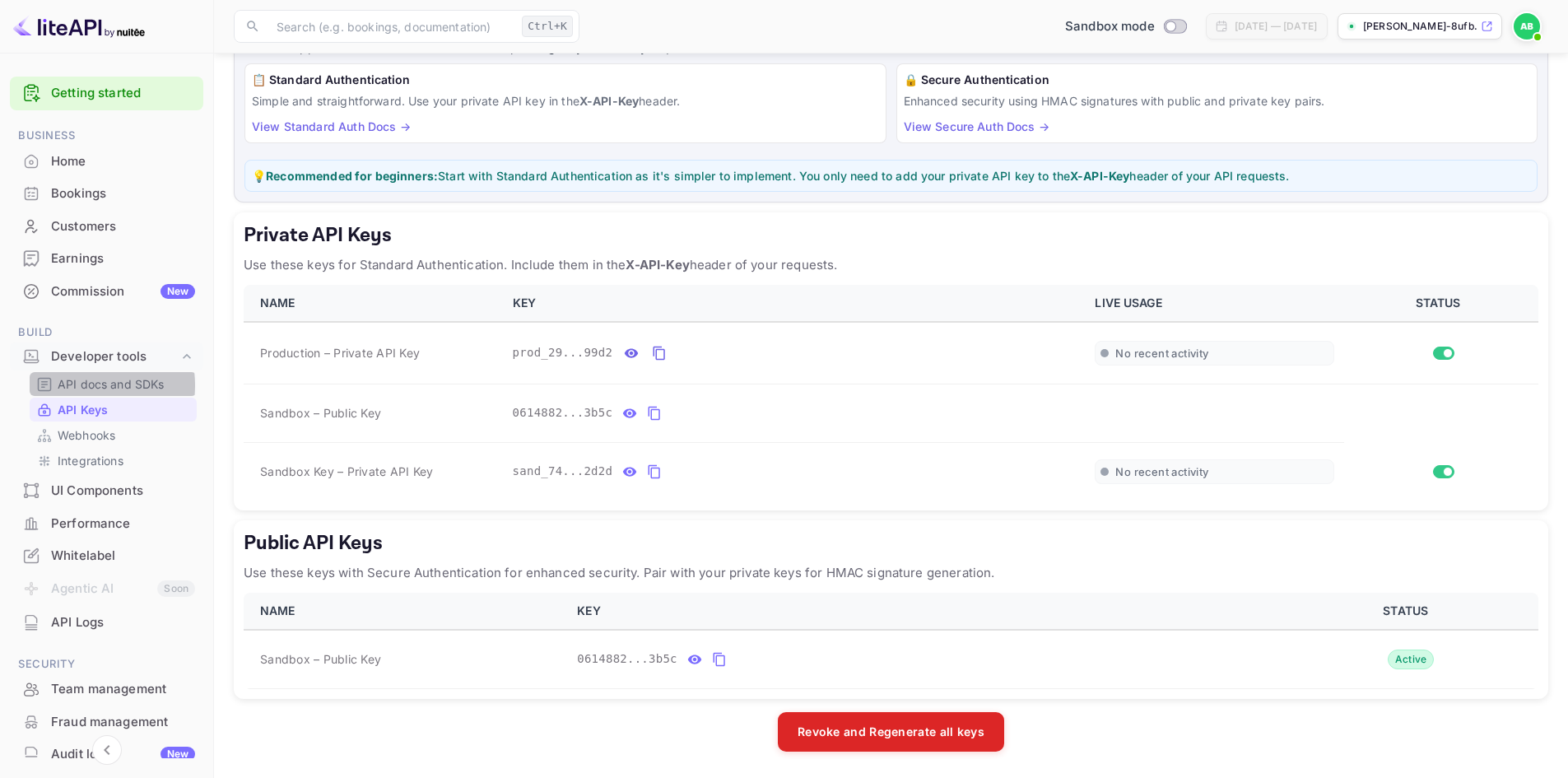
click at [78, 385] on p "API docs and SDKs" at bounding box center [111, 384] width 107 height 18
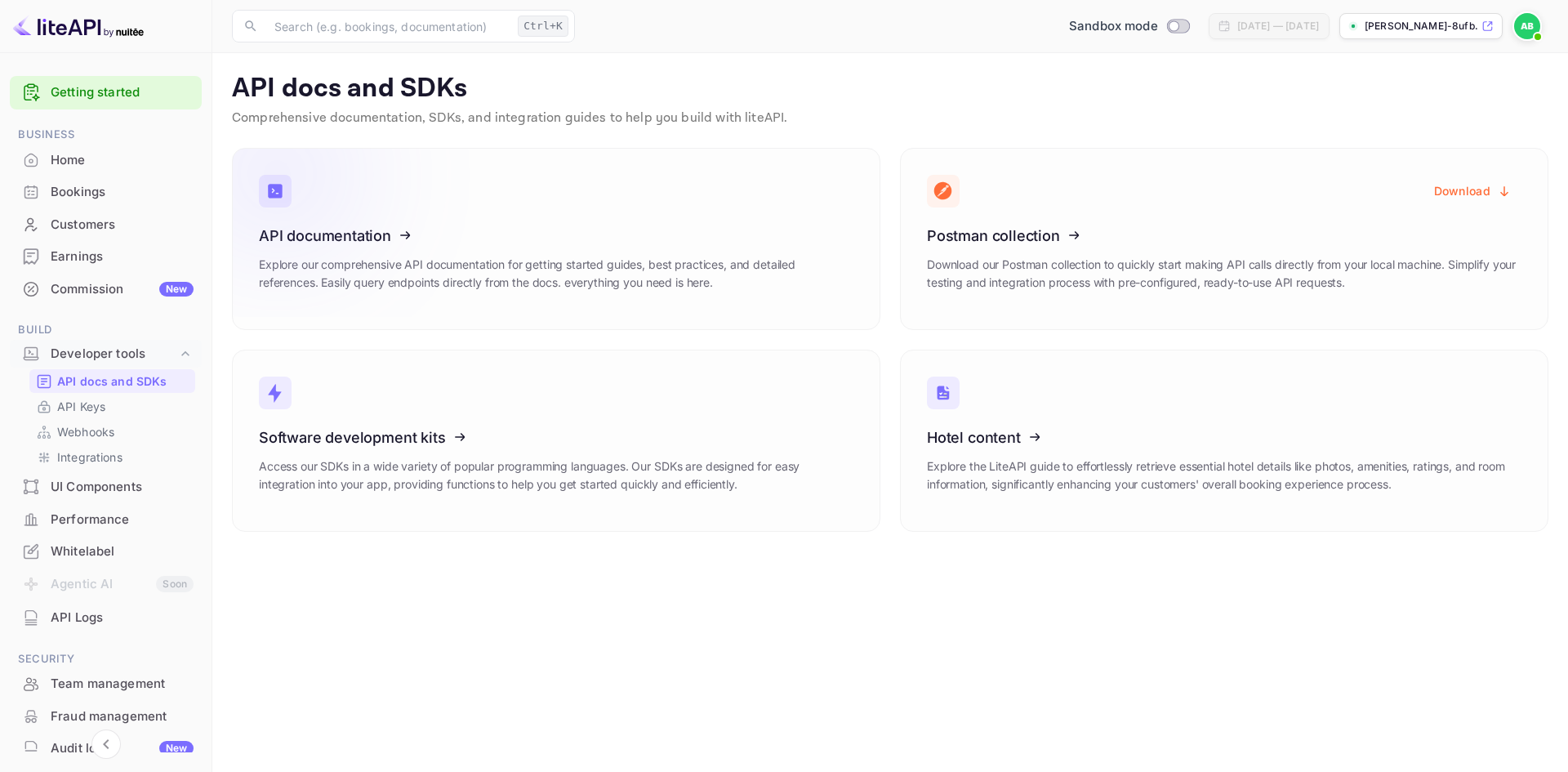
click at [531, 245] on div "API documentation Explore our comprehensive API documentation for getting start…" at bounding box center [556, 265] width 595 height 76
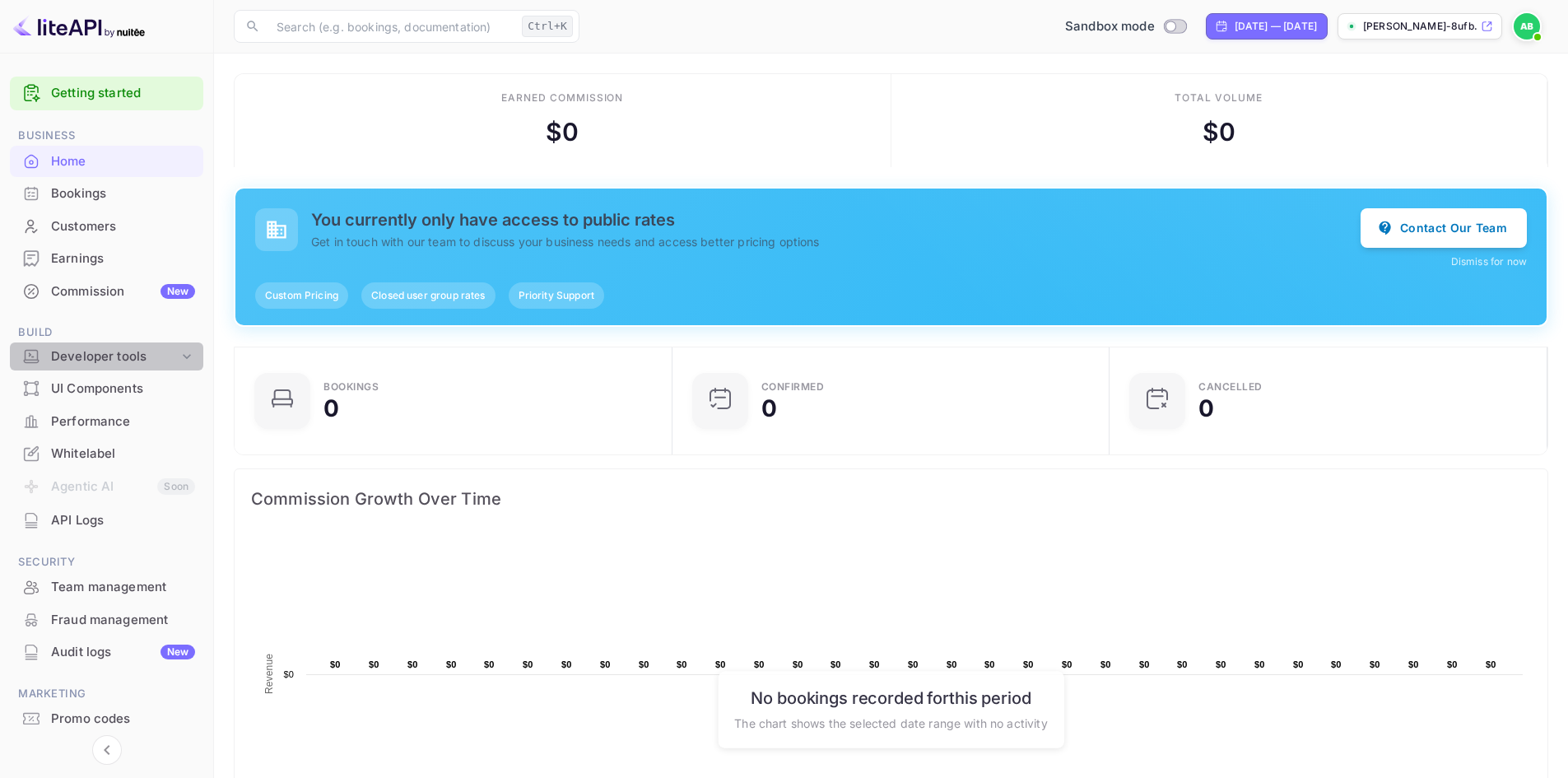
click at [107, 349] on div "Developer tools" at bounding box center [115, 357] width 128 height 19
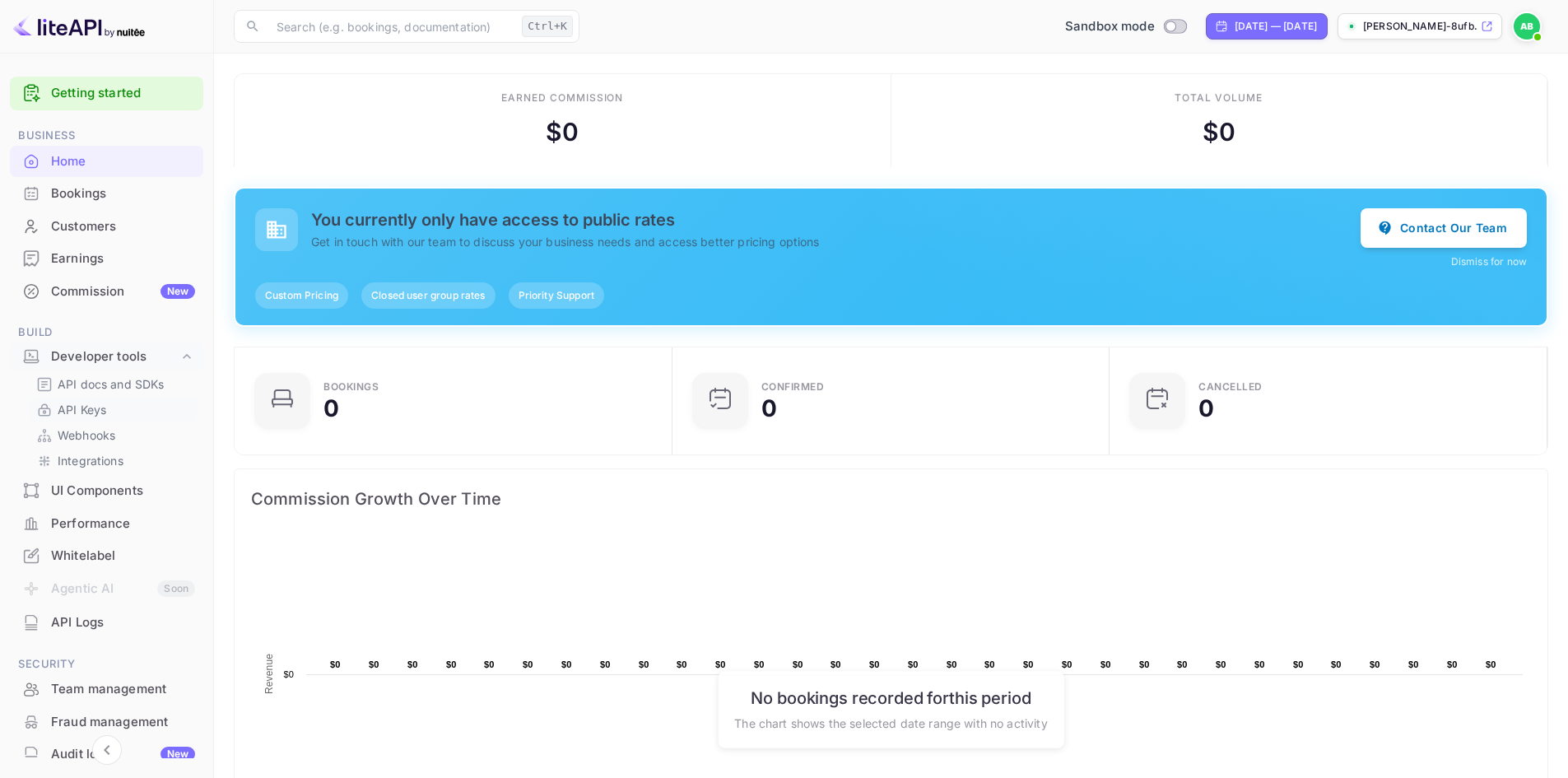
click at [77, 411] on p "API Keys" at bounding box center [82, 409] width 49 height 18
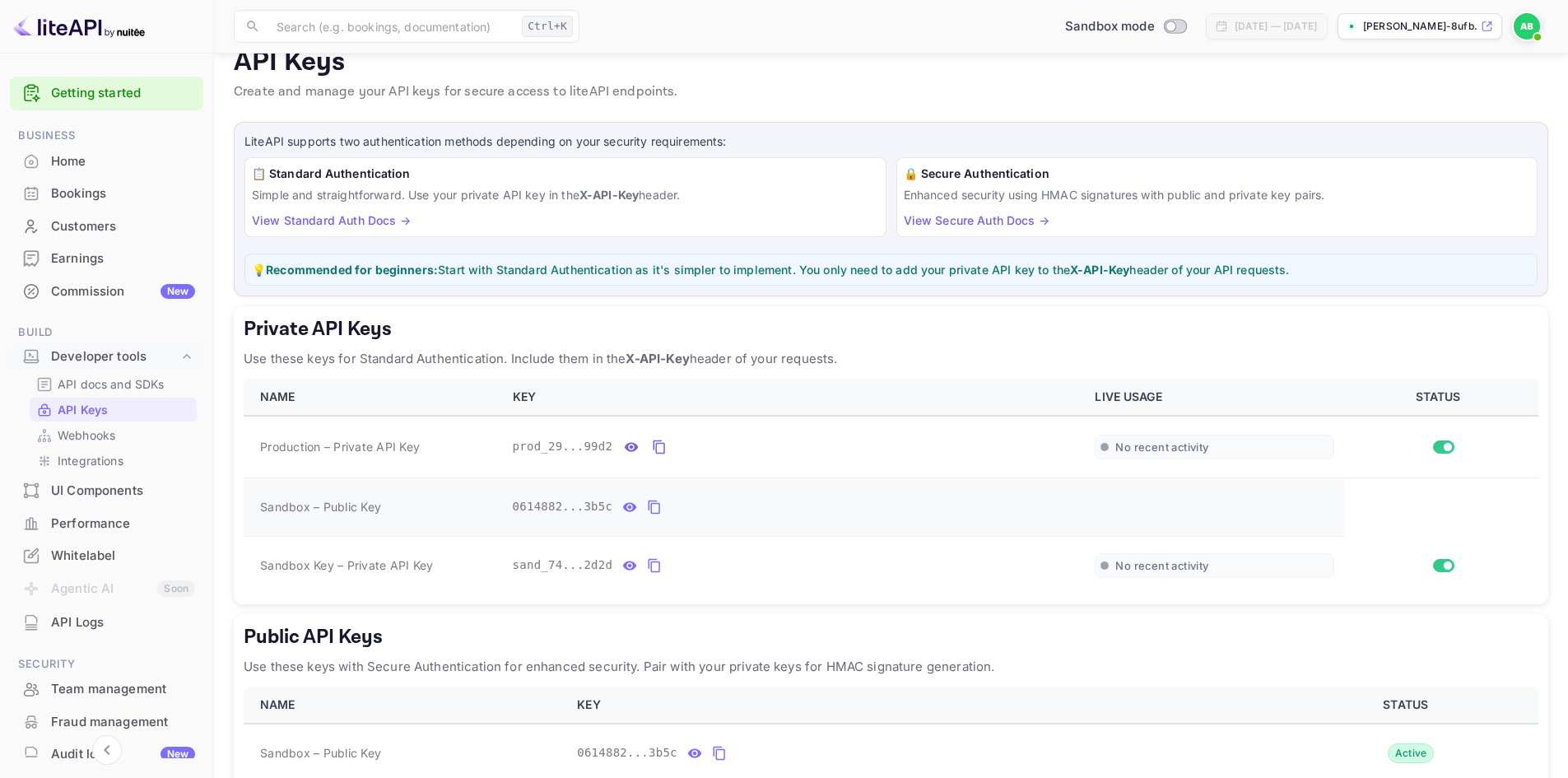
scroll to position [22, 0]
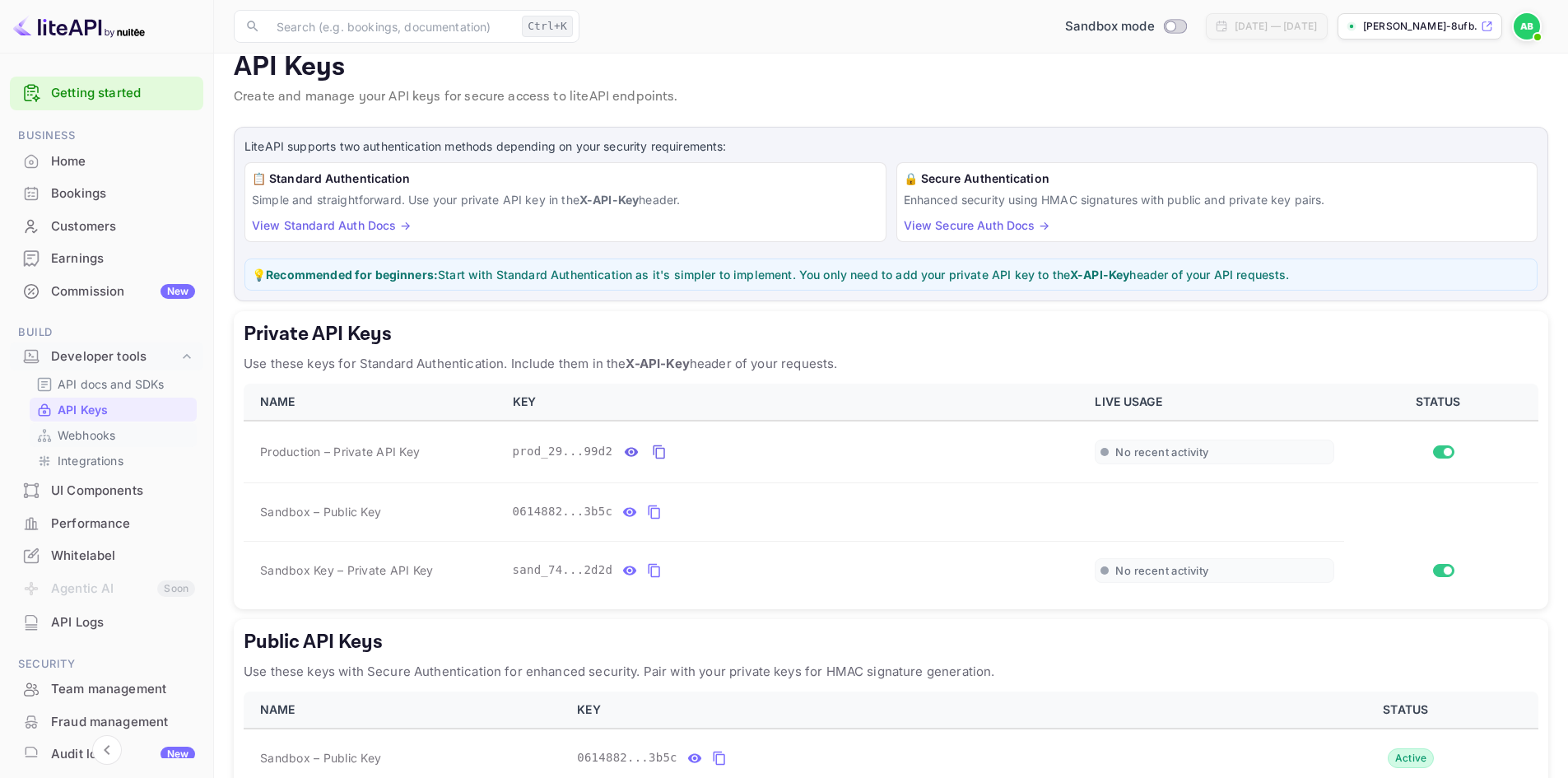
click at [105, 435] on p "Webhooks" at bounding box center [86, 435] width 58 height 18
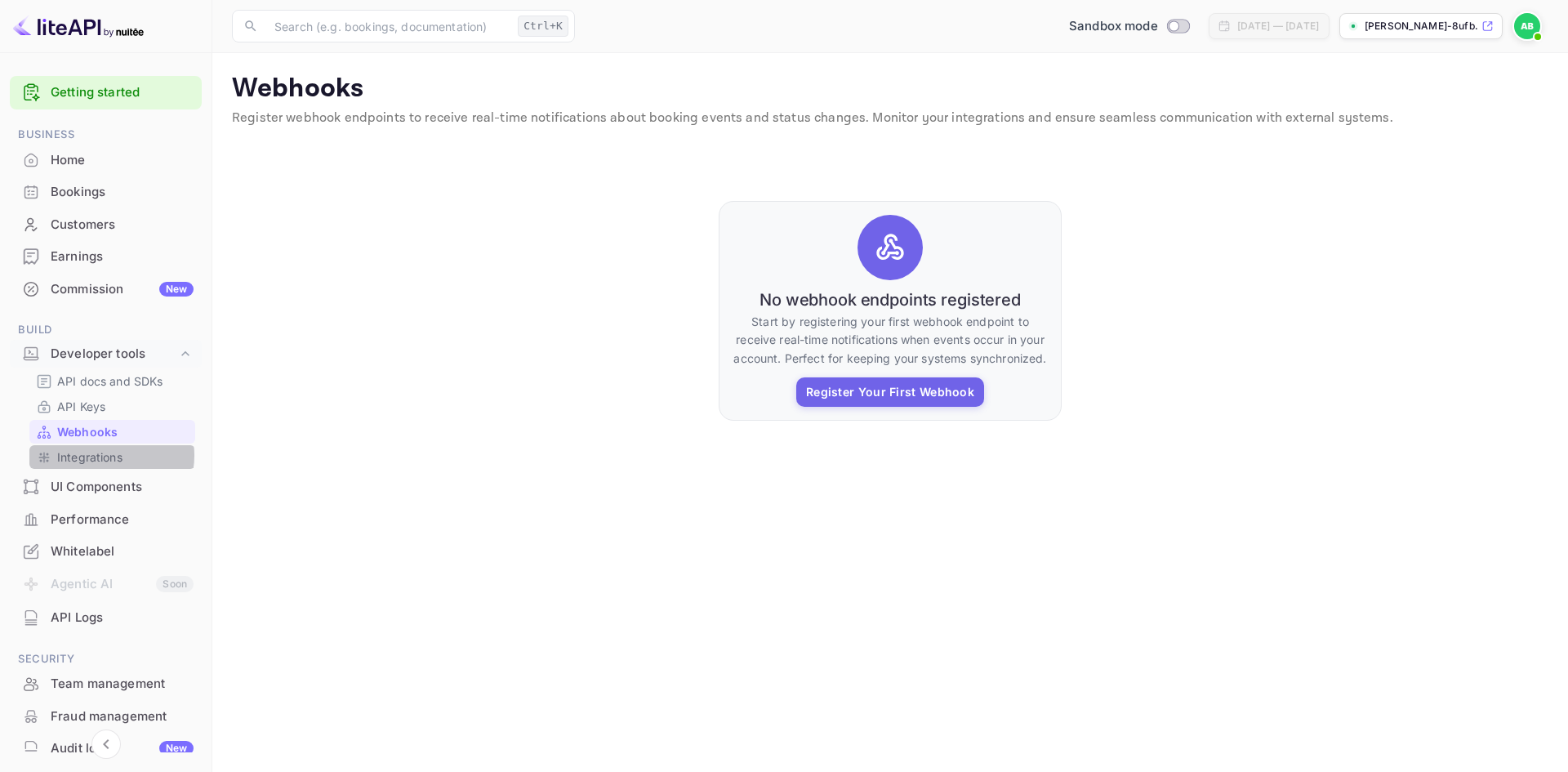
click at [105, 455] on p "Integrations" at bounding box center [90, 456] width 65 height 17
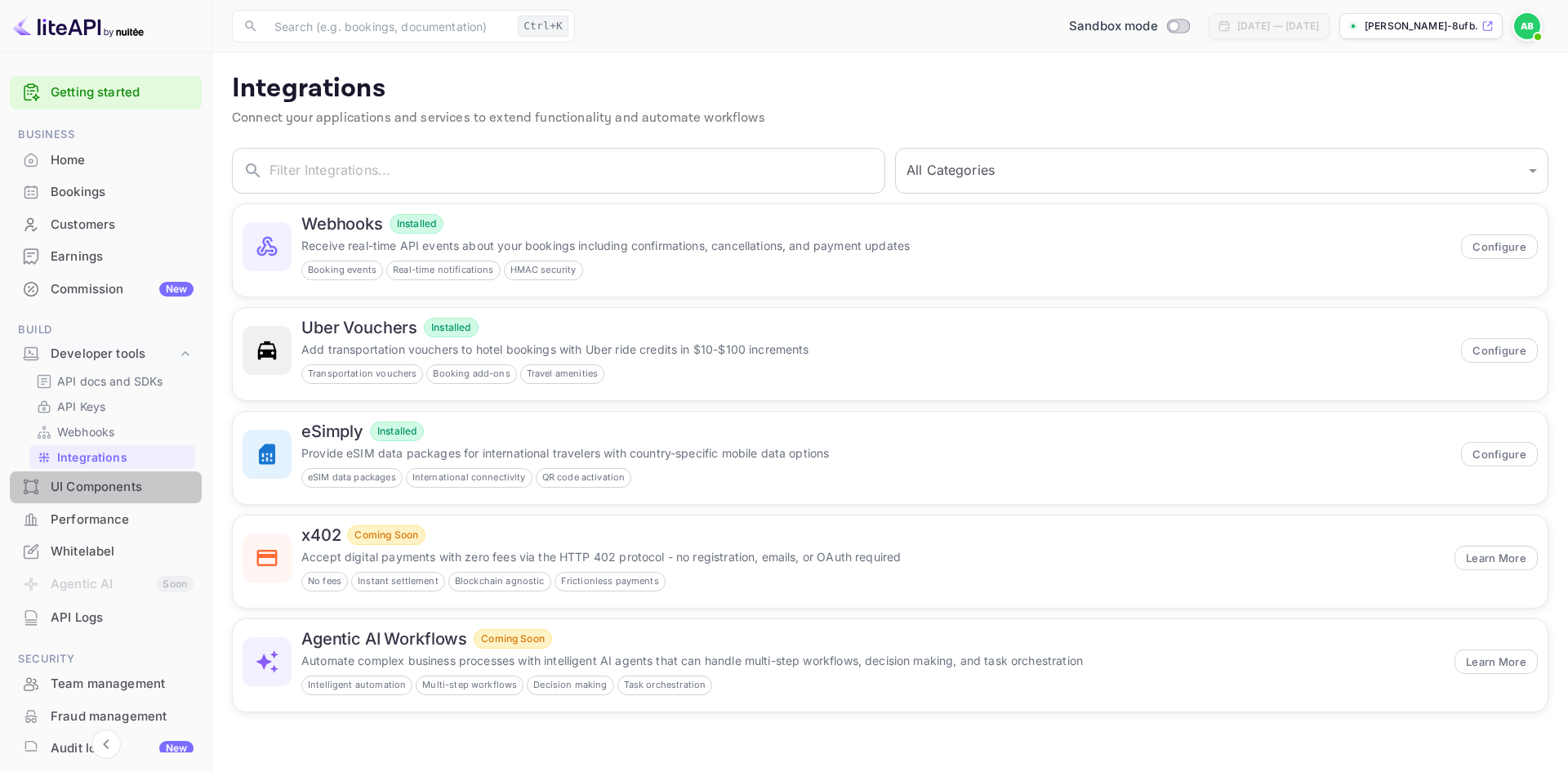
click at [120, 481] on div "UI Components" at bounding box center [122, 487] width 143 height 19
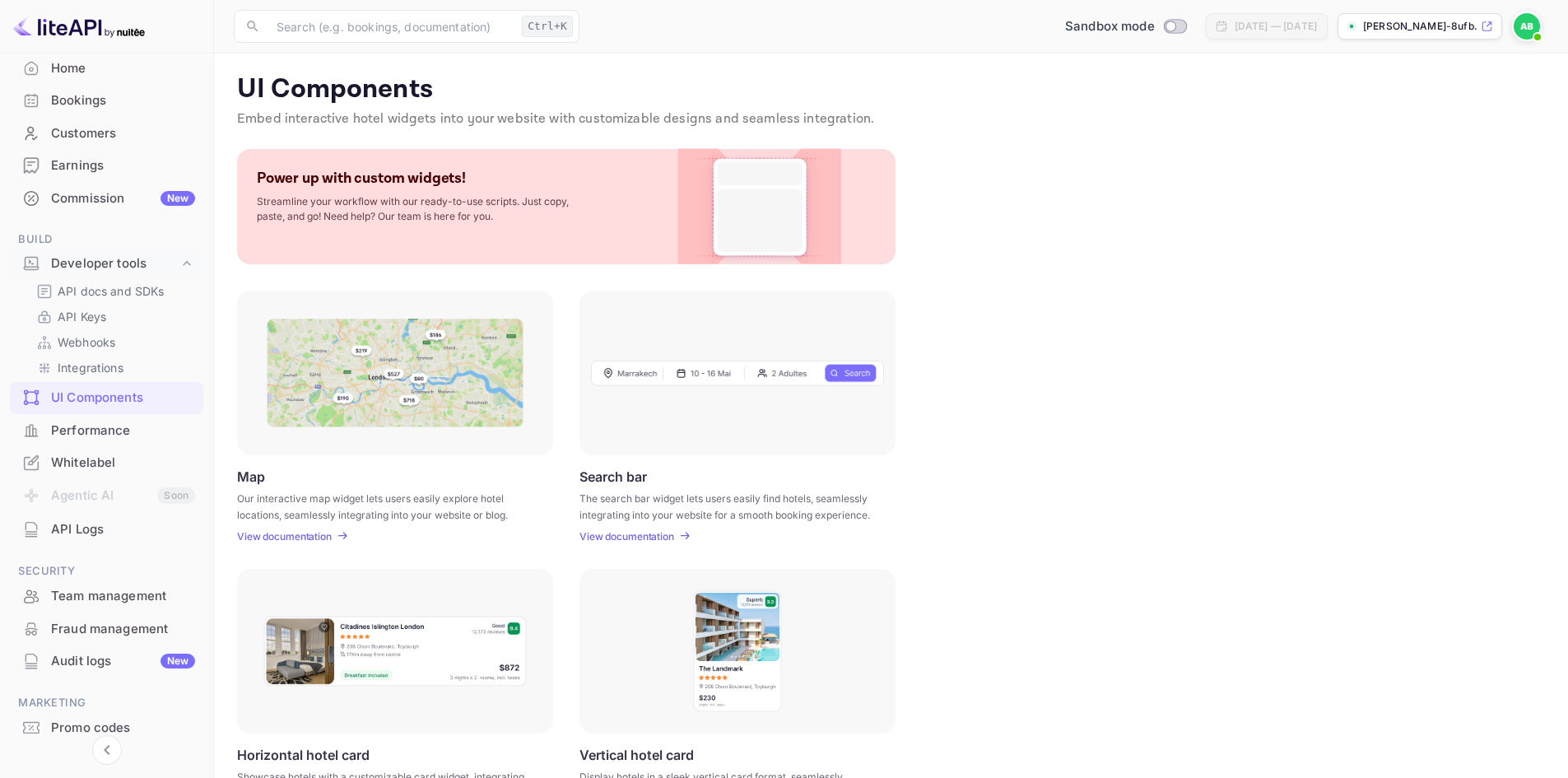
scroll to position [93, 0]
click at [90, 467] on div "Whitelabel" at bounding box center [123, 462] width 144 height 19
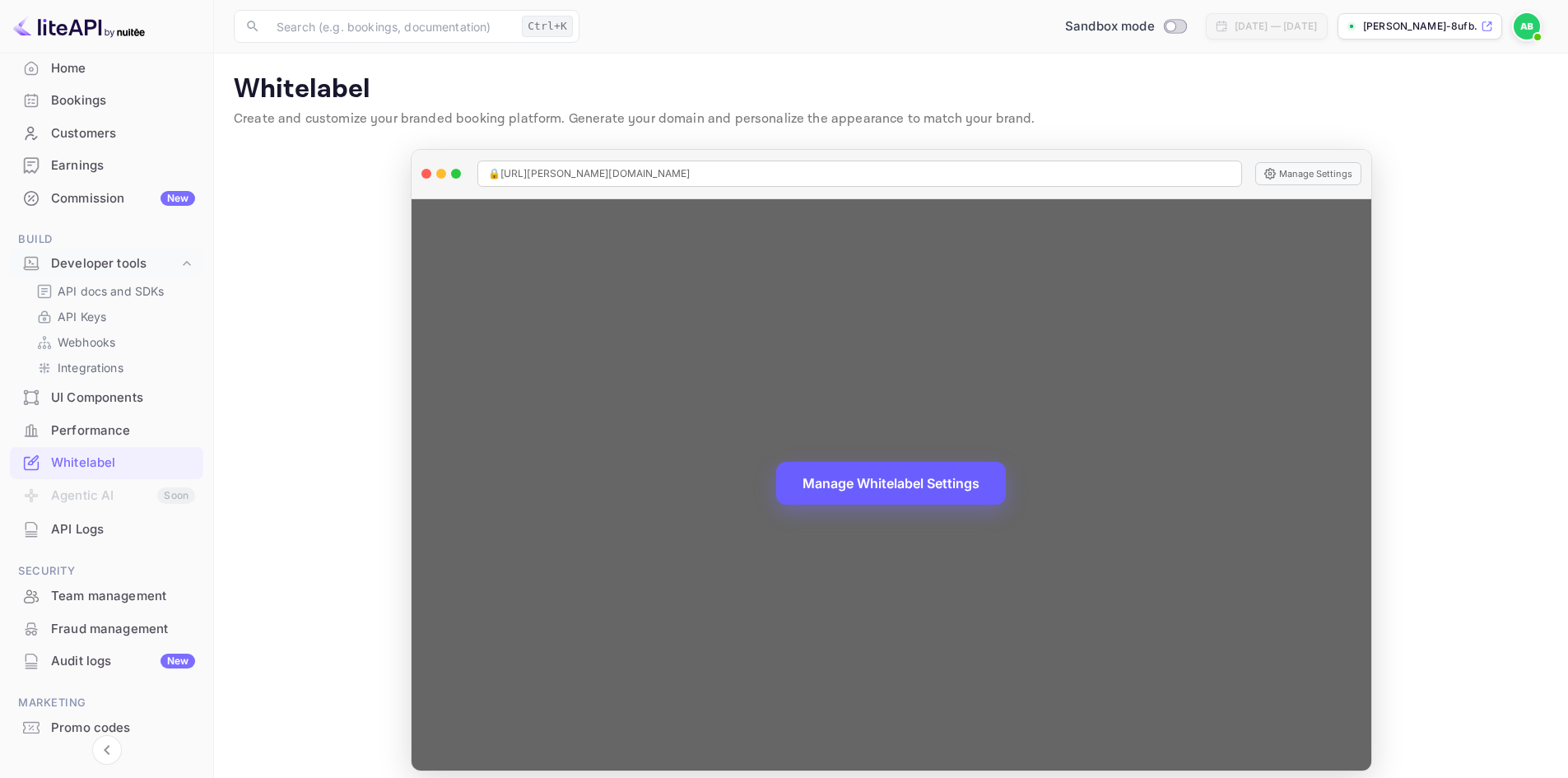
click at [831, 487] on button "Manage Whitelabel Settings" at bounding box center [891, 483] width 230 height 43
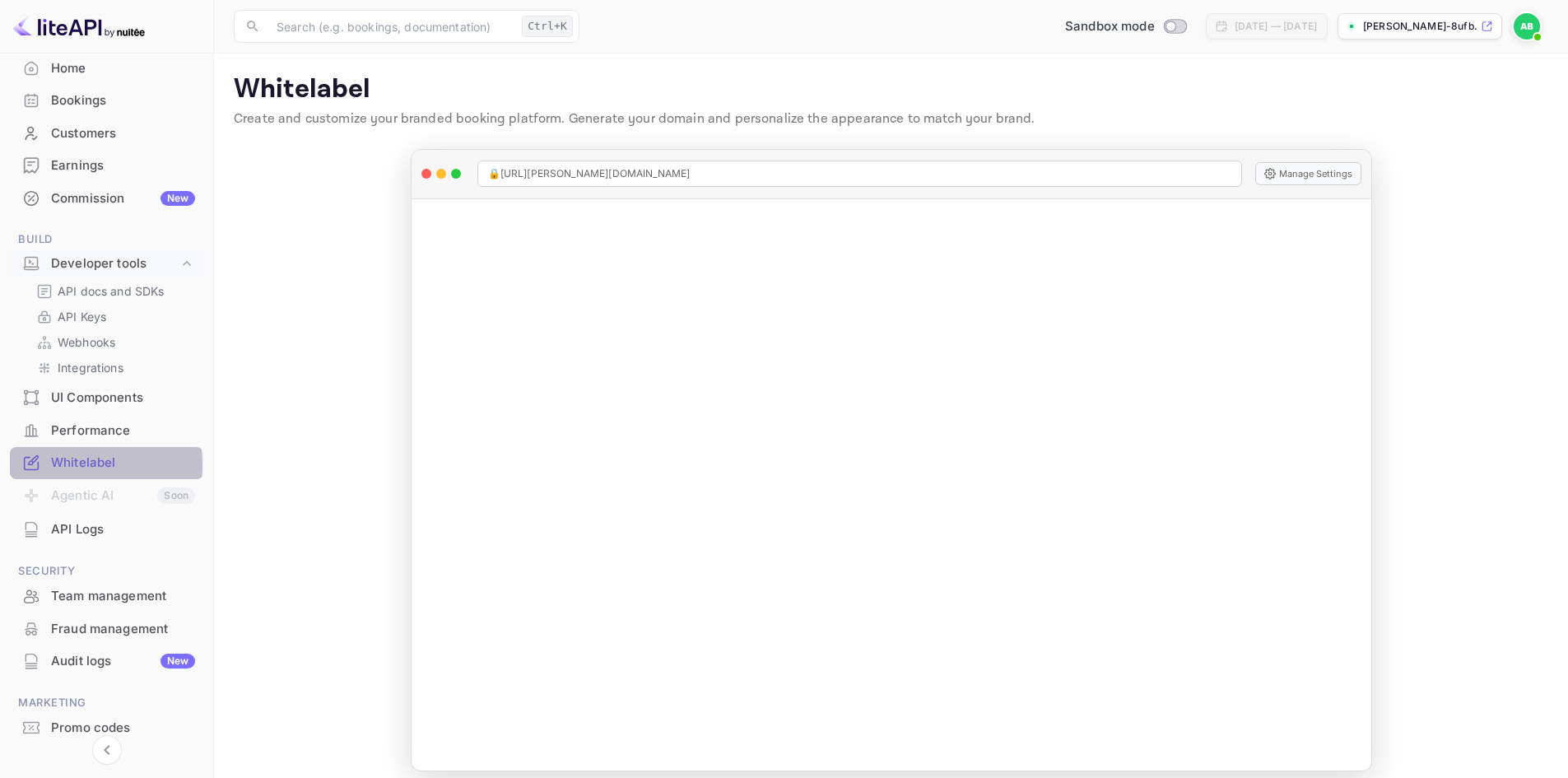
click at [65, 465] on div "Whitelabel" at bounding box center [123, 462] width 144 height 19
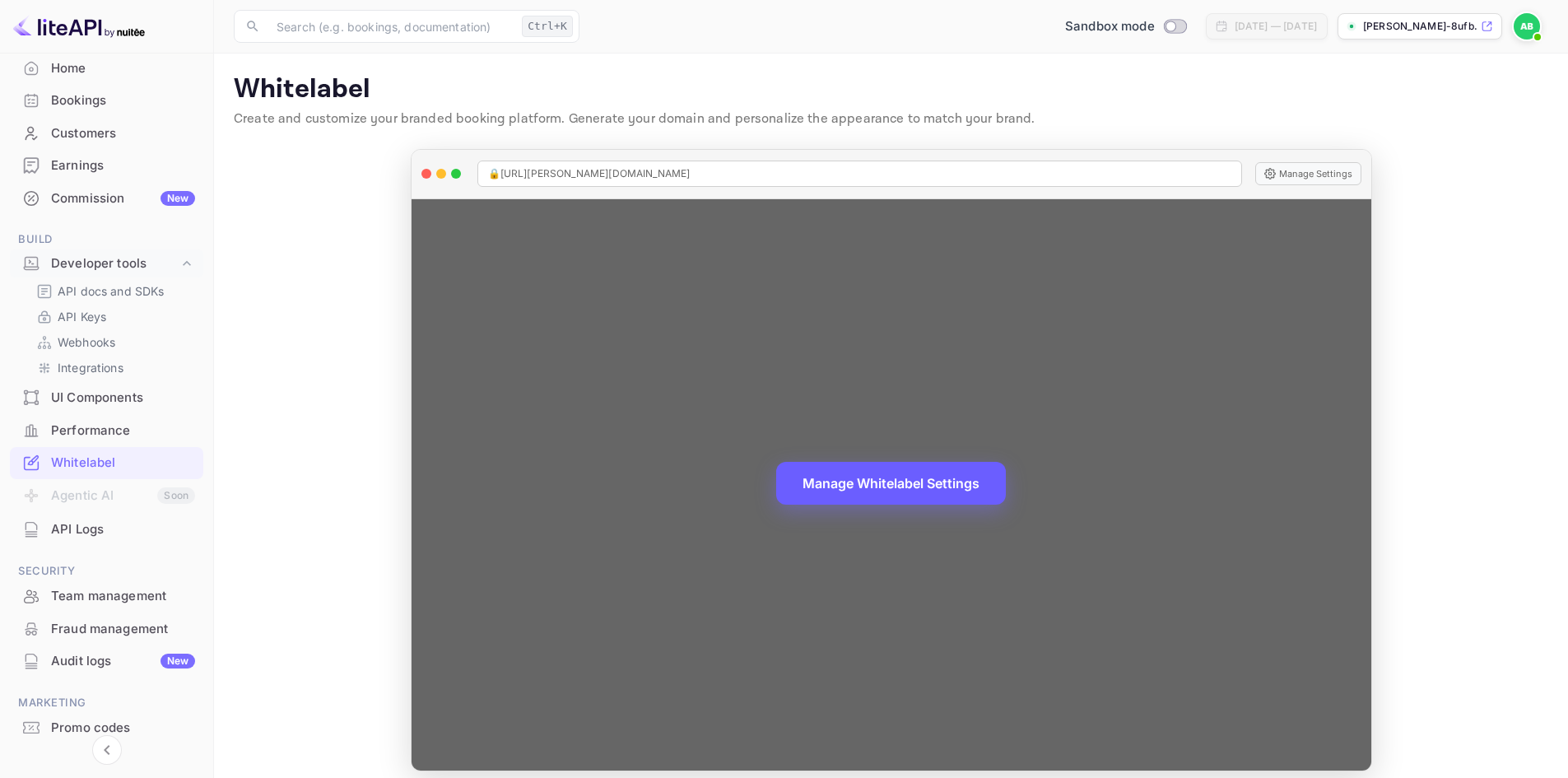
click at [844, 476] on button "Manage Whitelabel Settings" at bounding box center [891, 483] width 230 height 43
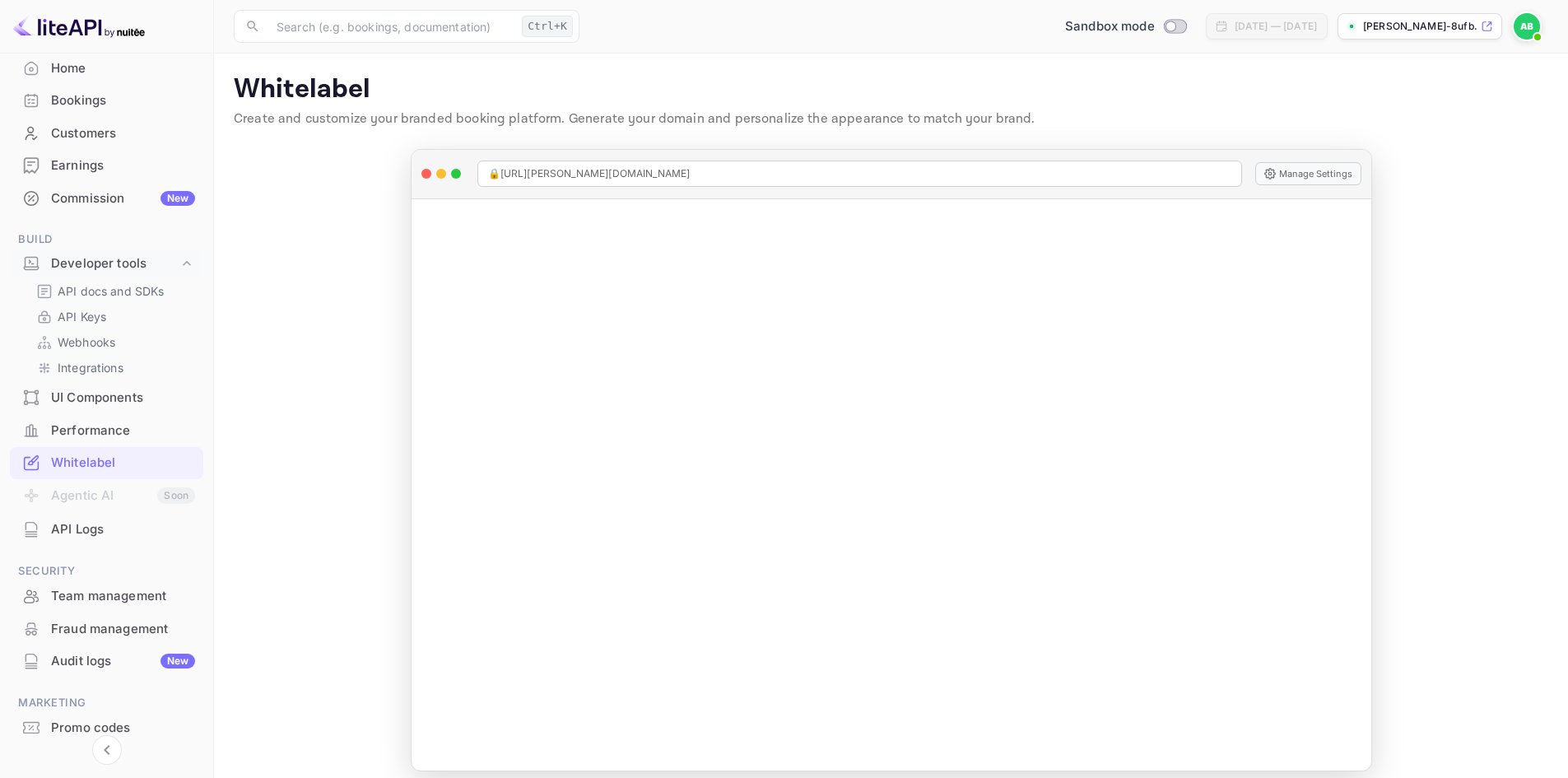
scroll to position [13, 0]
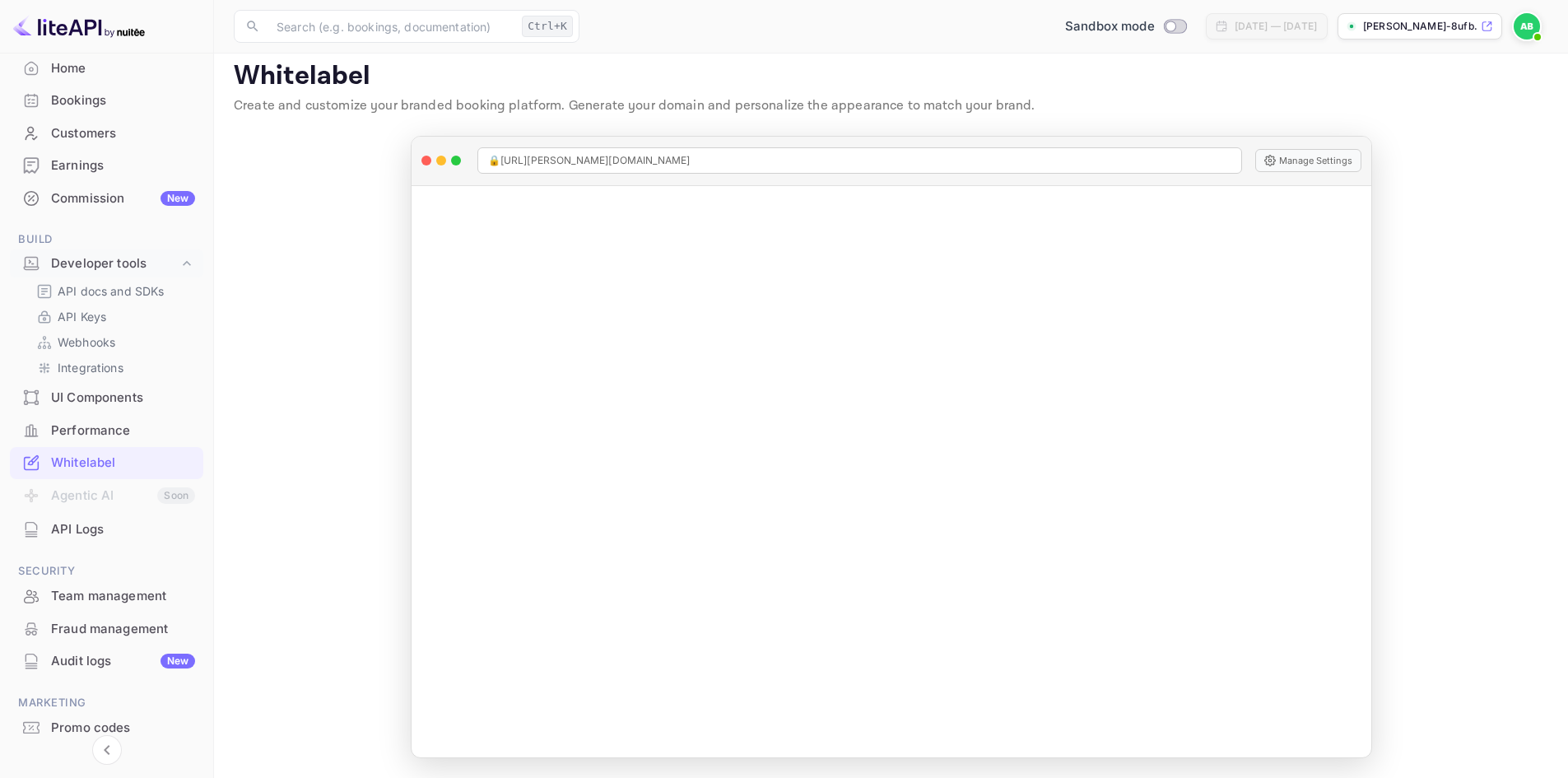
click at [63, 529] on div "API Logs" at bounding box center [123, 530] width 144 height 19
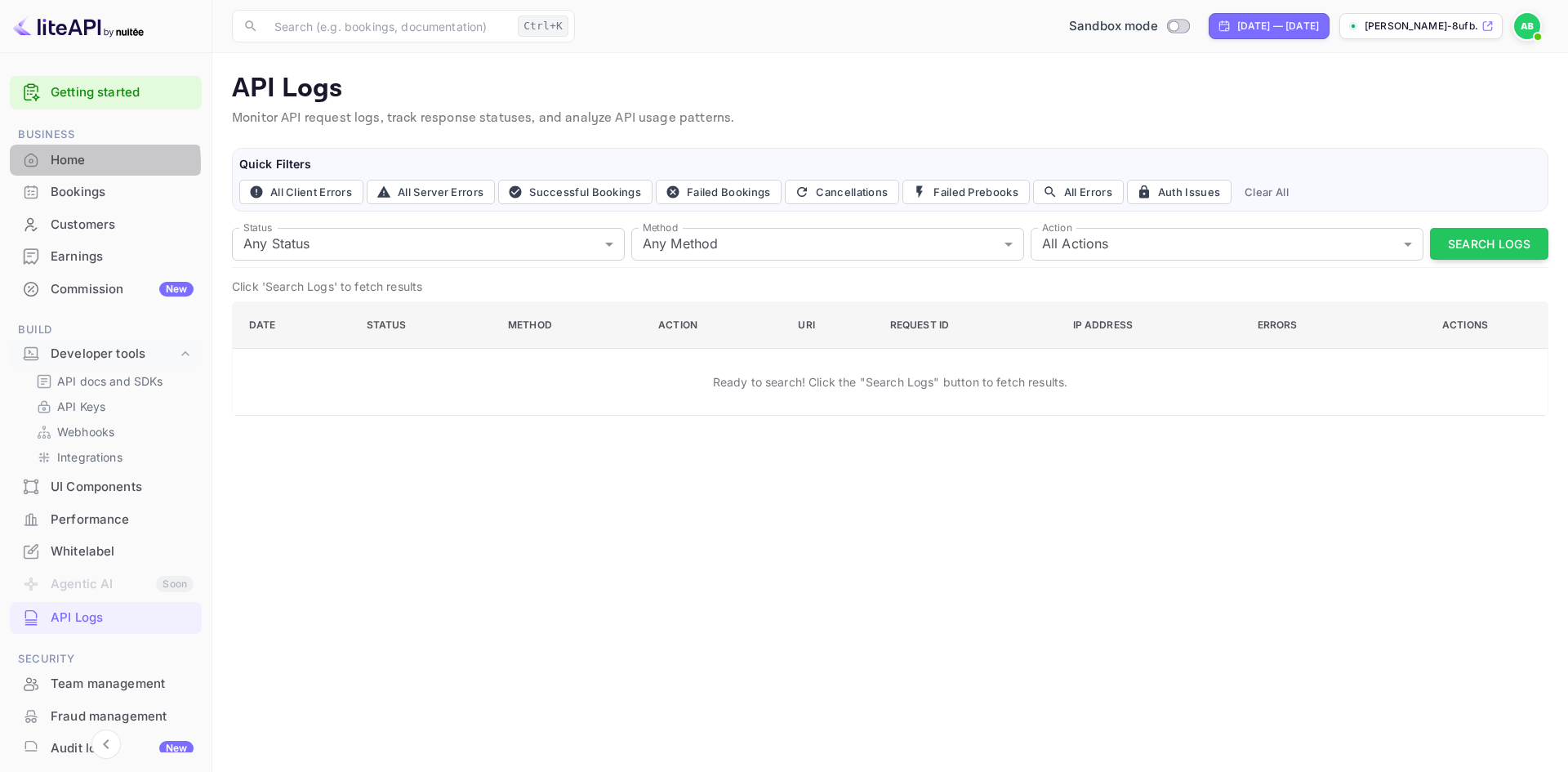
click at [72, 162] on div "Home" at bounding box center [122, 160] width 143 height 19
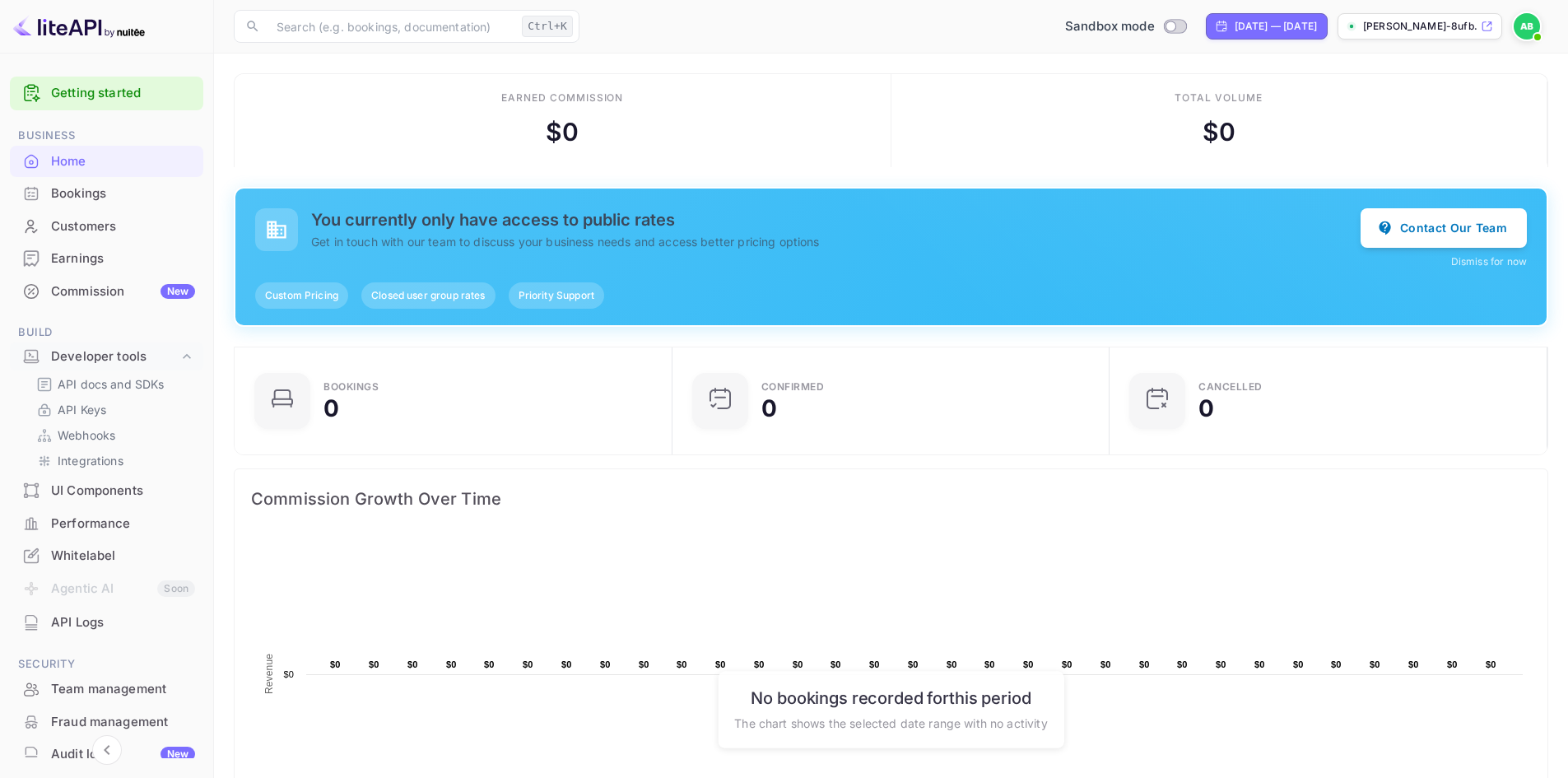
click at [102, 490] on div "UI Components" at bounding box center [123, 491] width 144 height 19
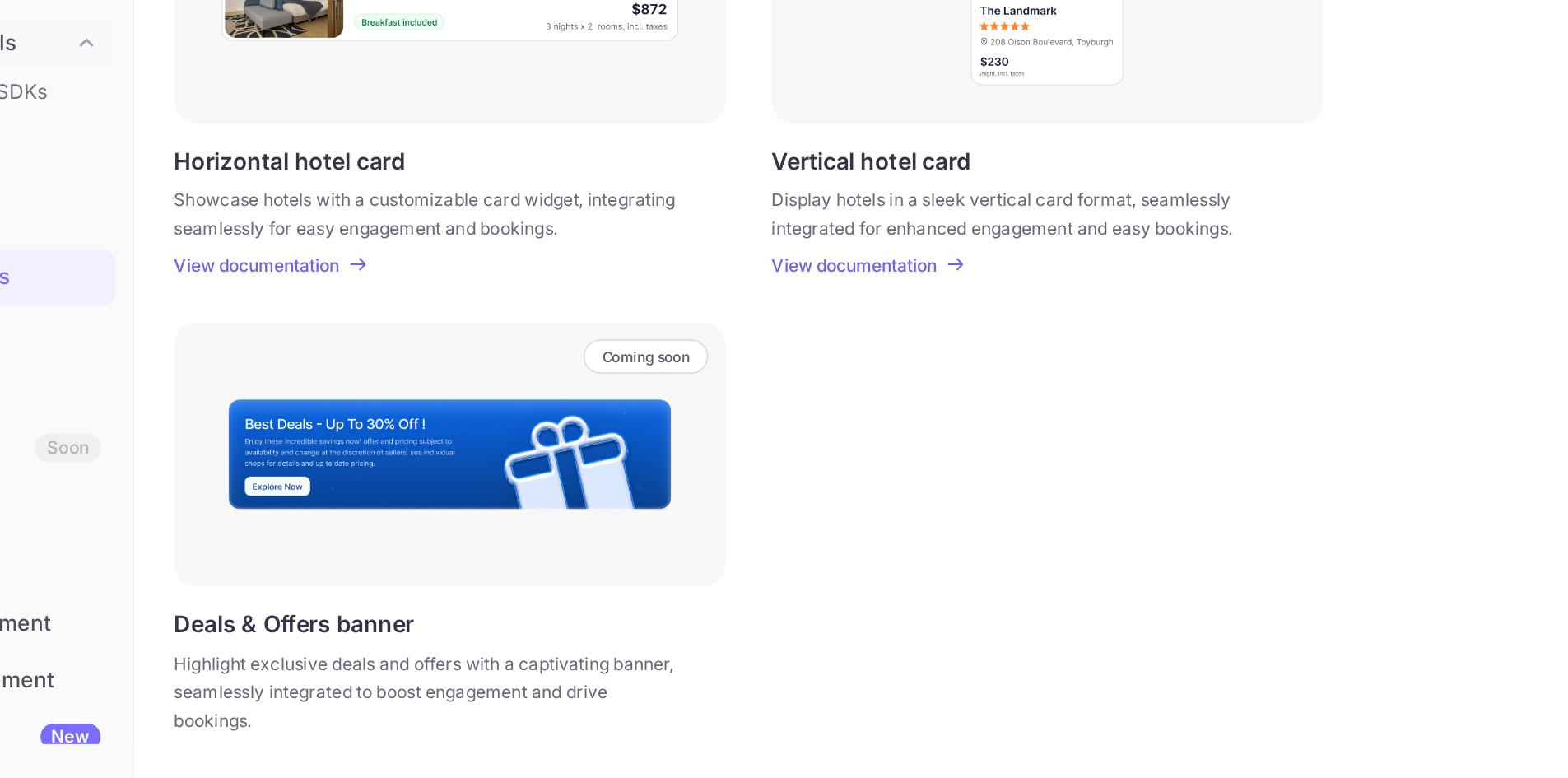
scroll to position [330, 0]
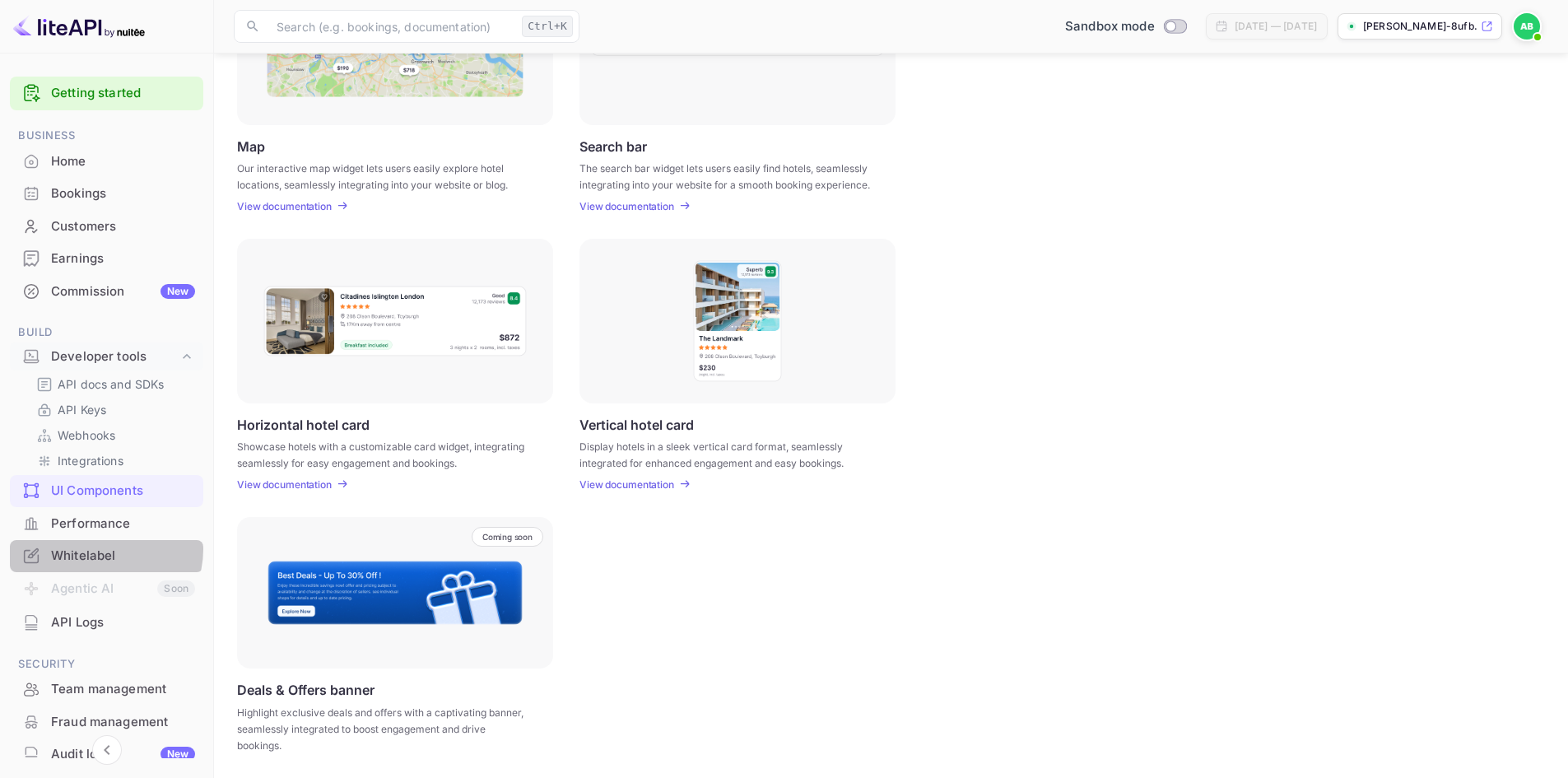
click at [102, 549] on div "Whitelabel" at bounding box center [123, 556] width 144 height 19
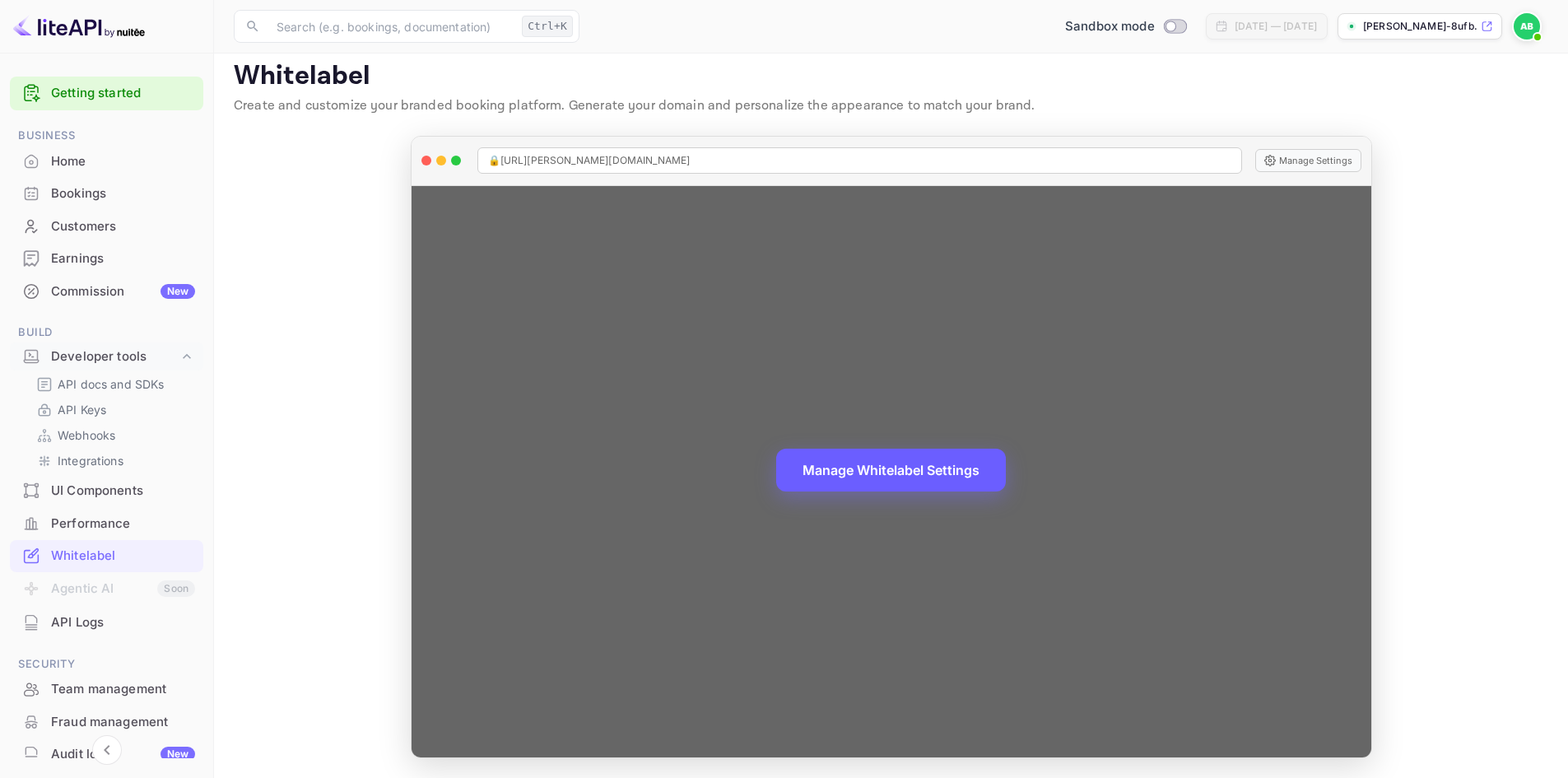
scroll to position [13, 0]
click at [920, 473] on button "Manage Whitelabel Settings" at bounding box center [891, 470] width 230 height 43
